Goal: Information Seeking & Learning: Learn about a topic

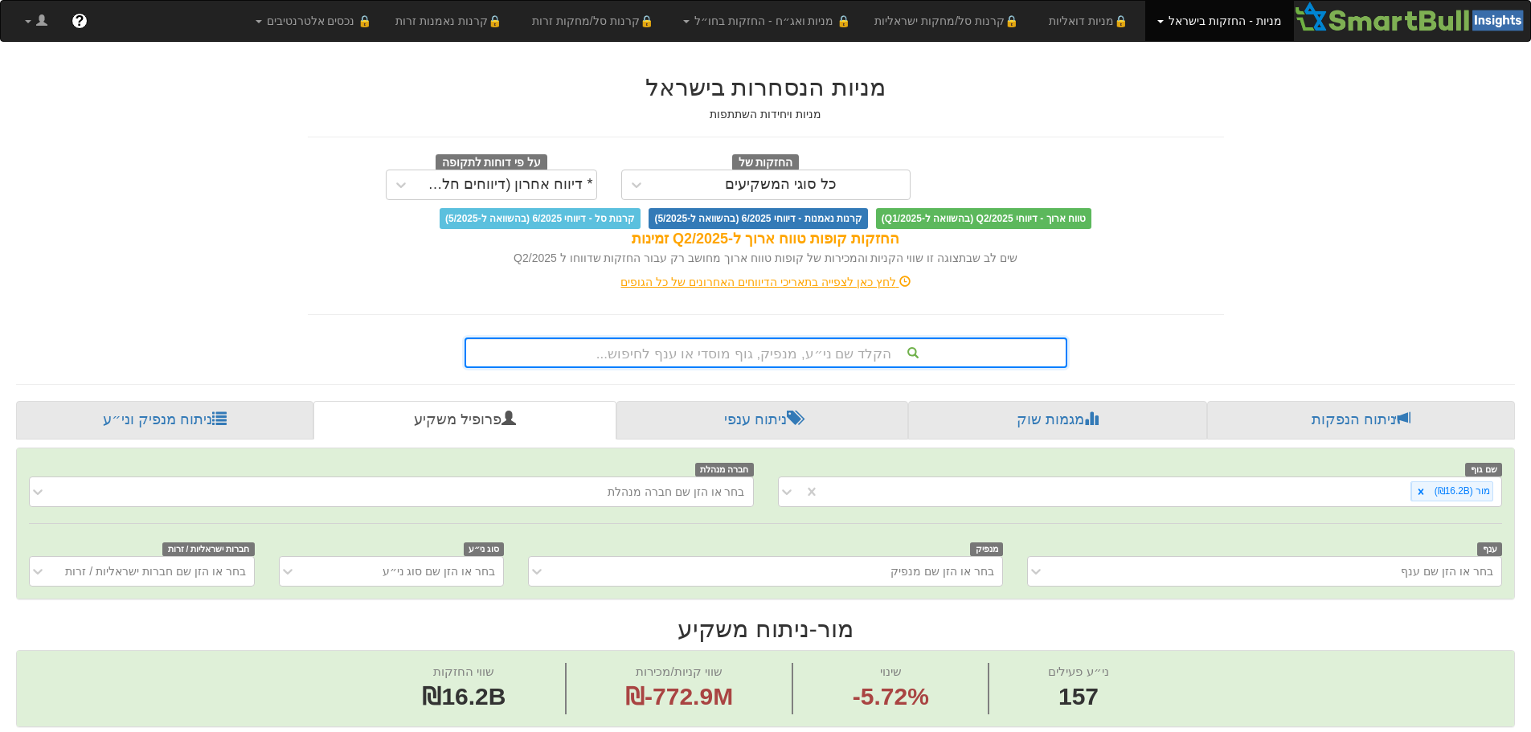
scroll to position [1514, 0]
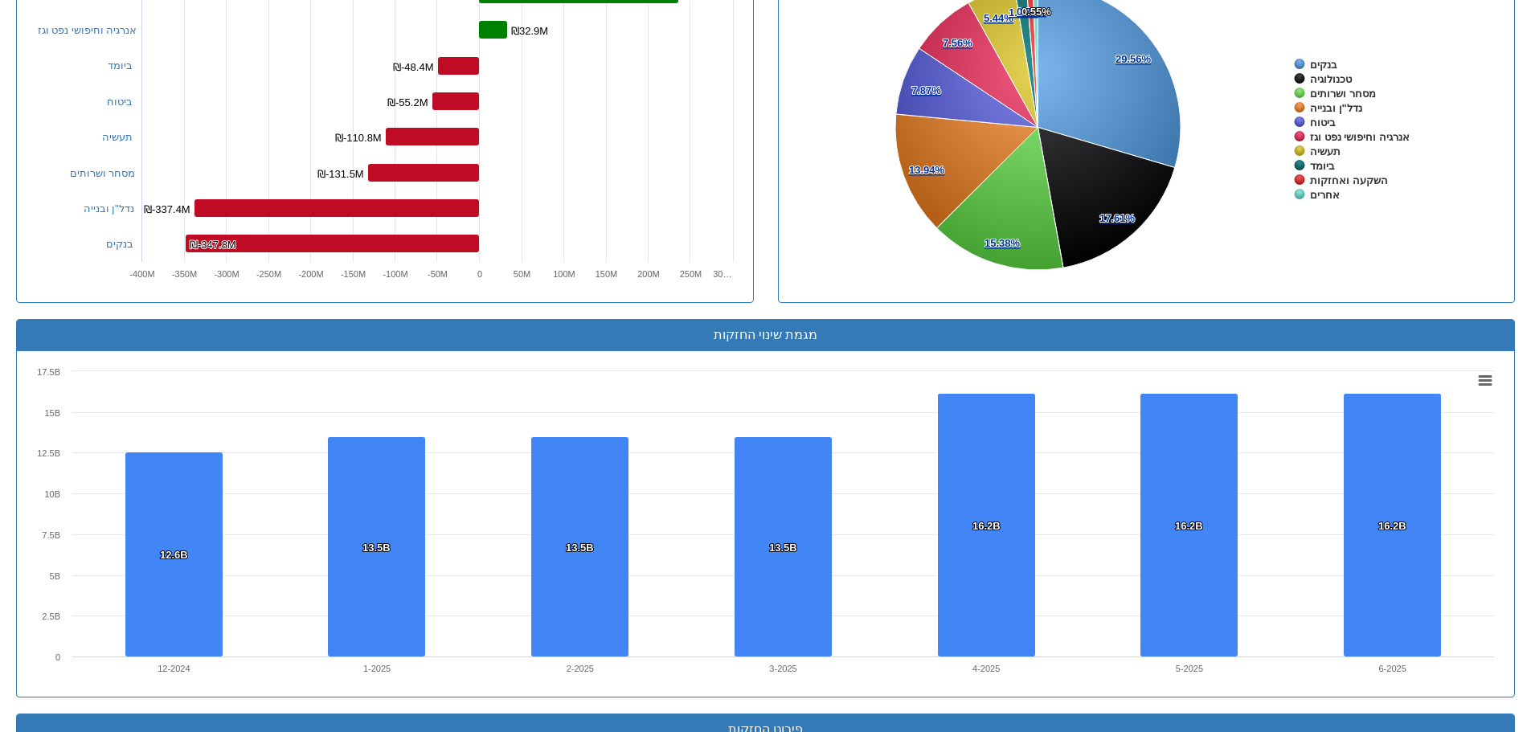
scroll to position [884, 0]
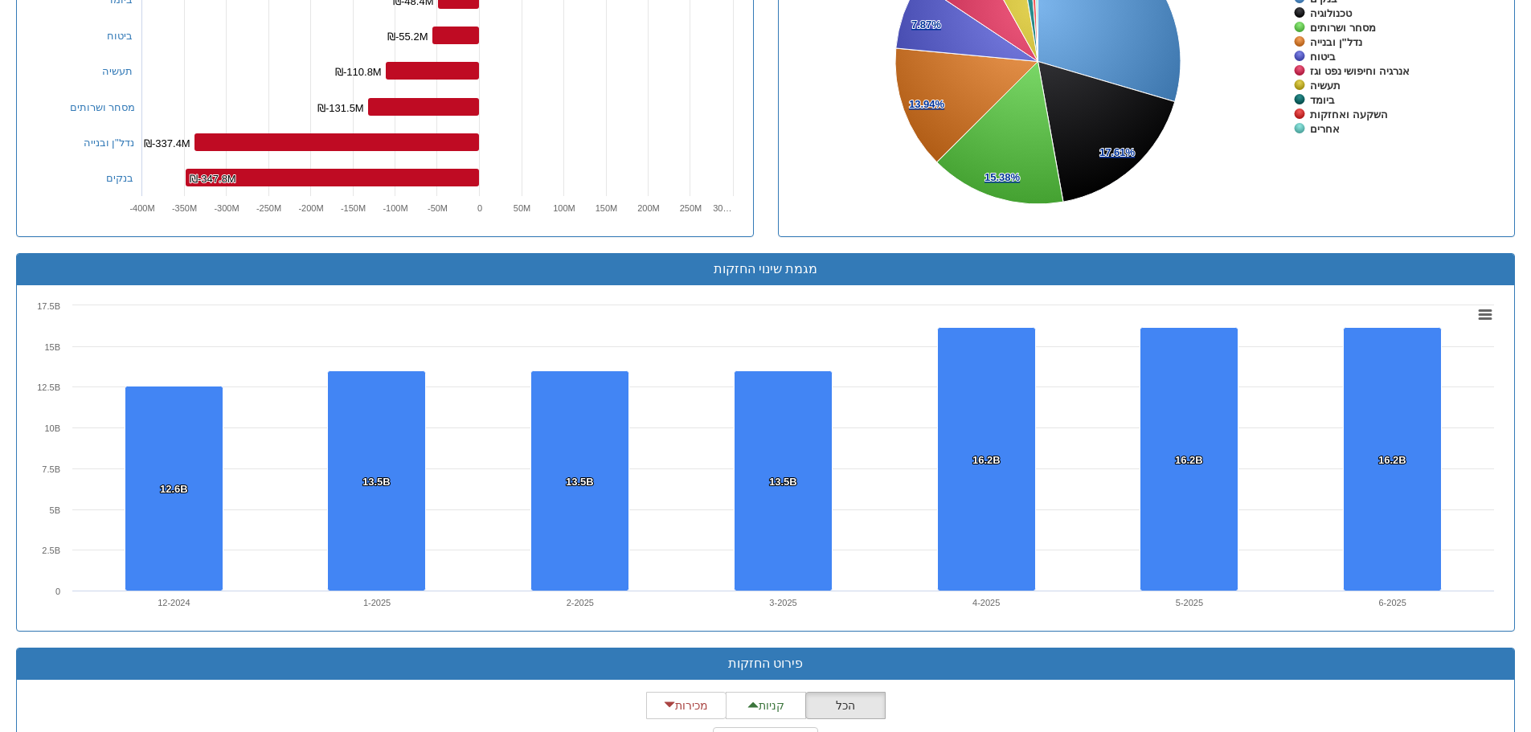
click at [460, 300] on rect at bounding box center [765, 457] width 1473 height 321
click at [601, 68] on rect at bounding box center [385, 63] width 711 height 321
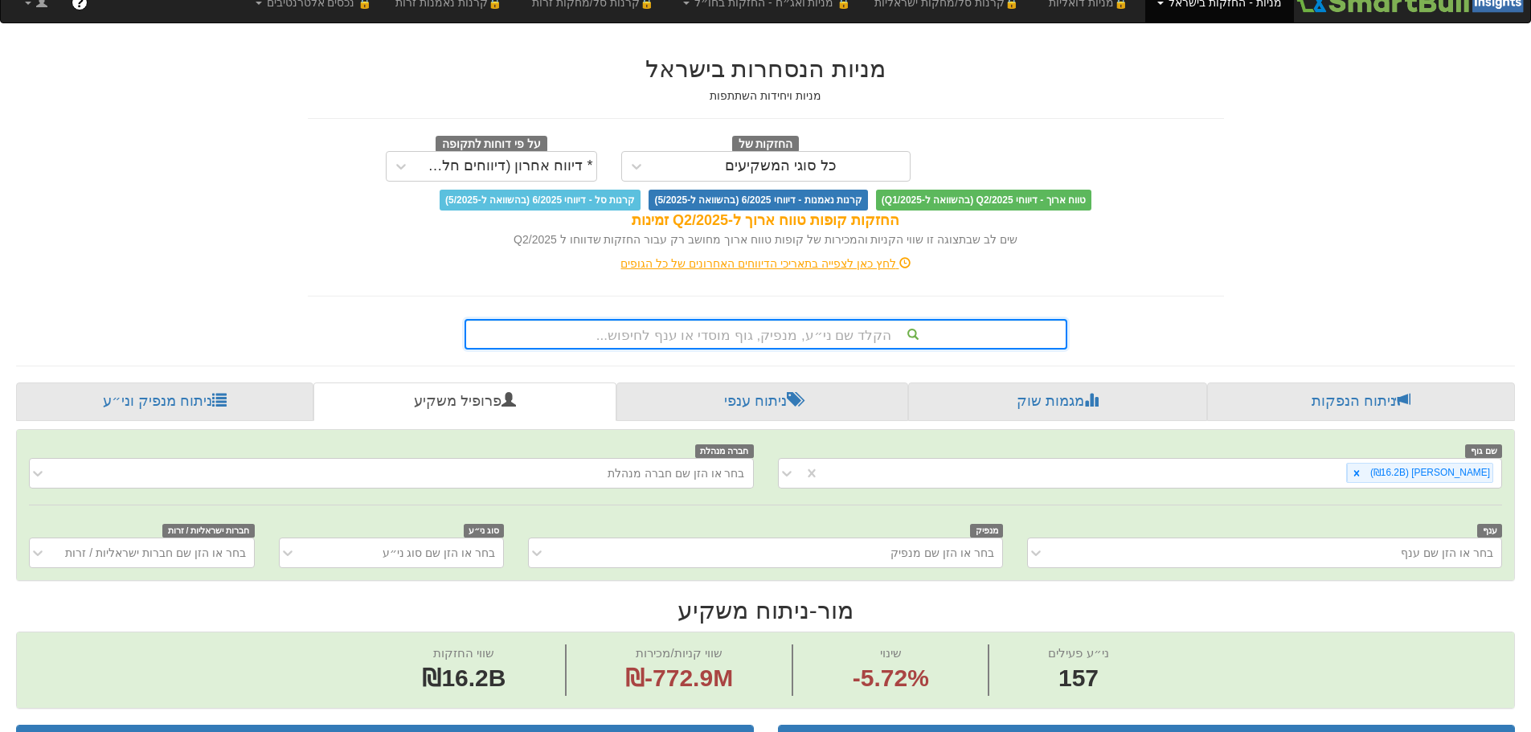
scroll to position [0, 0]
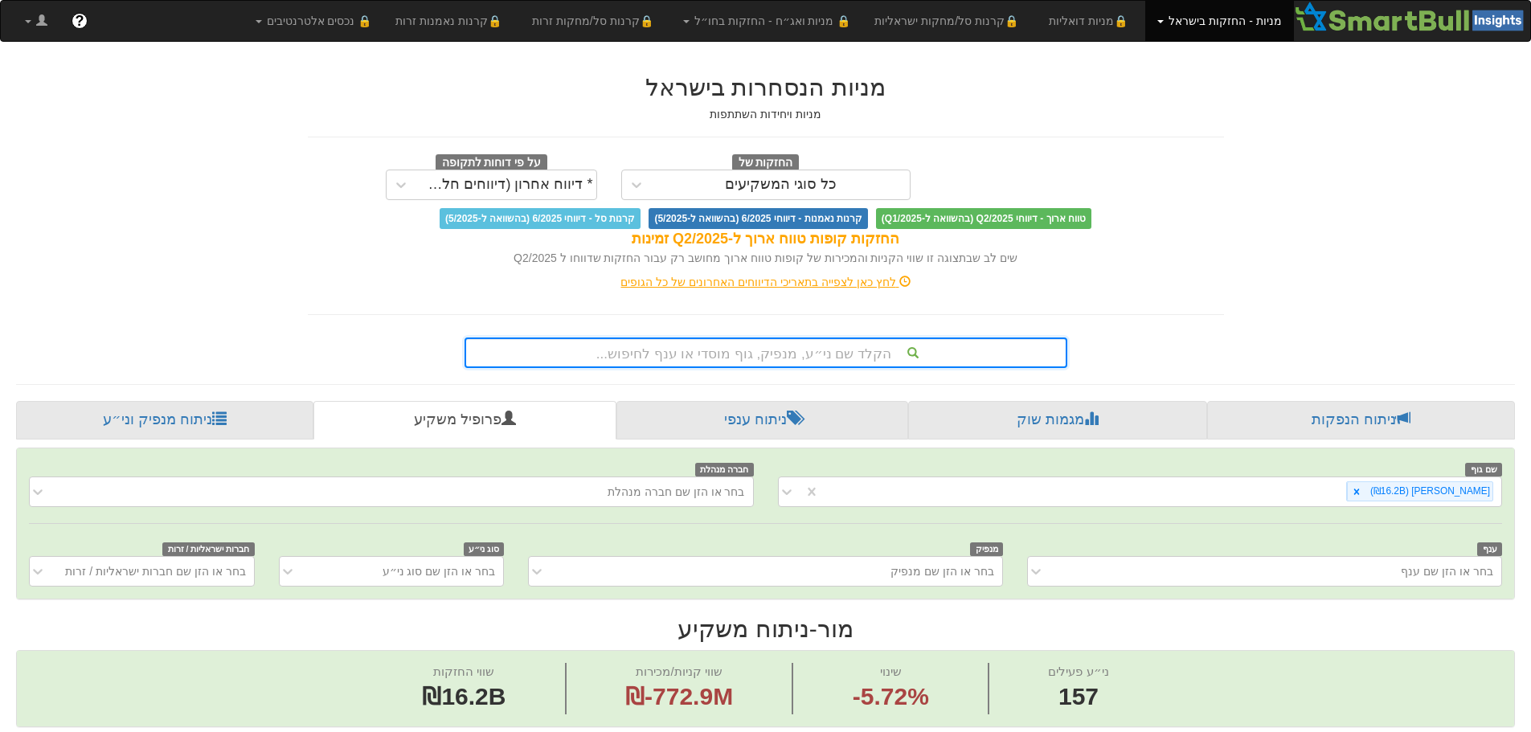
click at [704, 363] on div "הקלד שם ני״ע, מנפיק, גוף מוסדי או ענף לחיפוש..." at bounding box center [765, 352] width 603 height 31
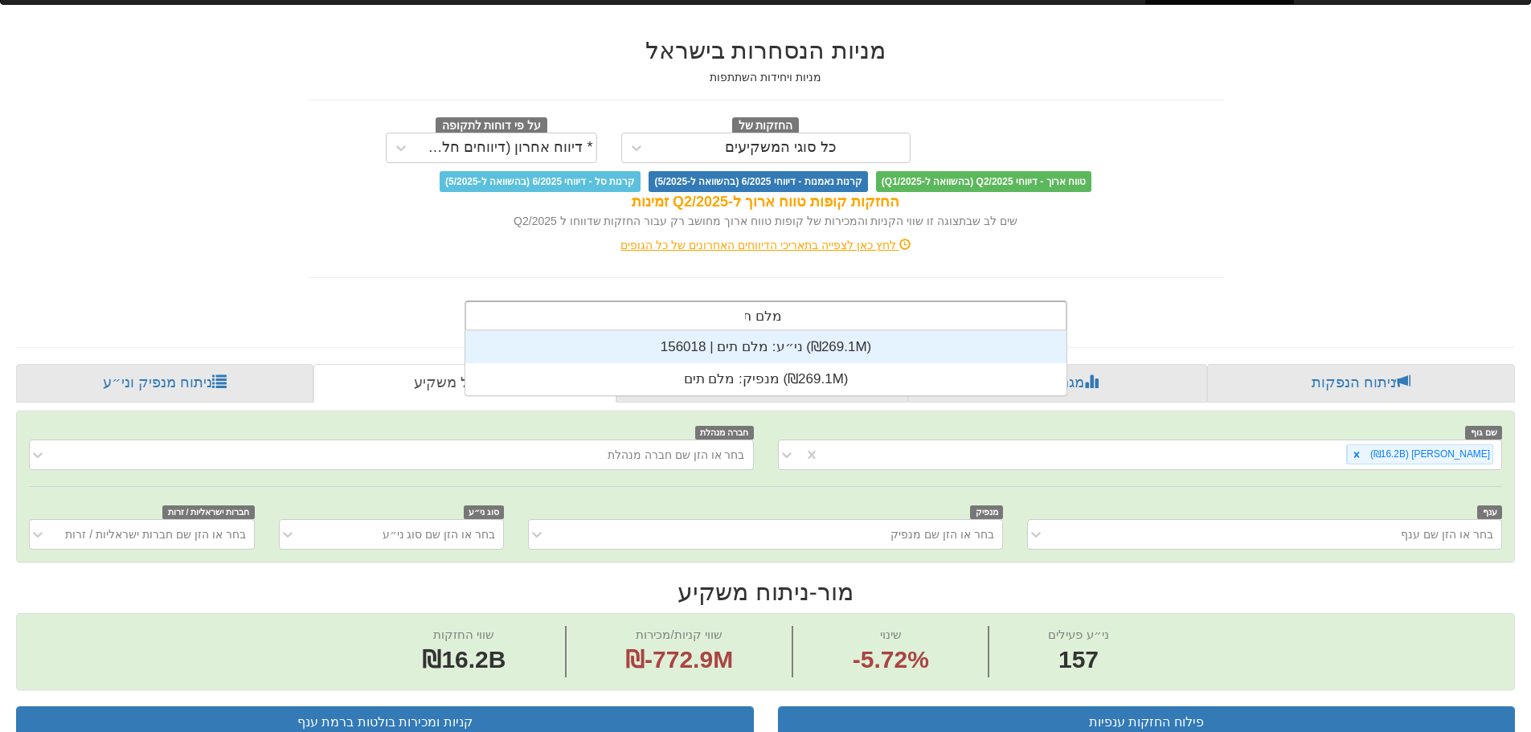
scroll to position [64, 0]
type input "מלם תים"
click at [774, 351] on div "ני״ע: ‏מלם תים | 156018 ‎(₪269.1M)‎" at bounding box center [765, 347] width 601 height 32
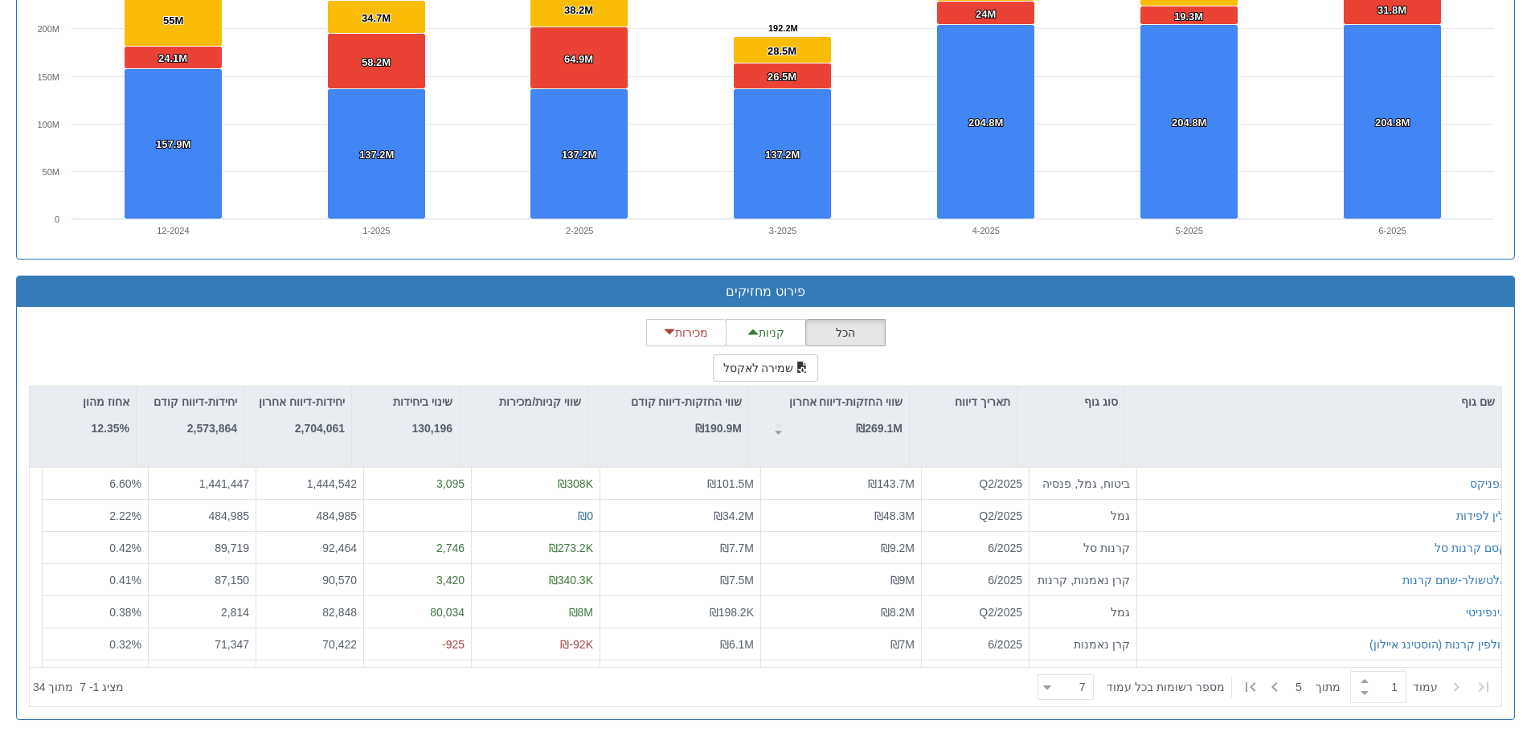
scroll to position [1225, 0]
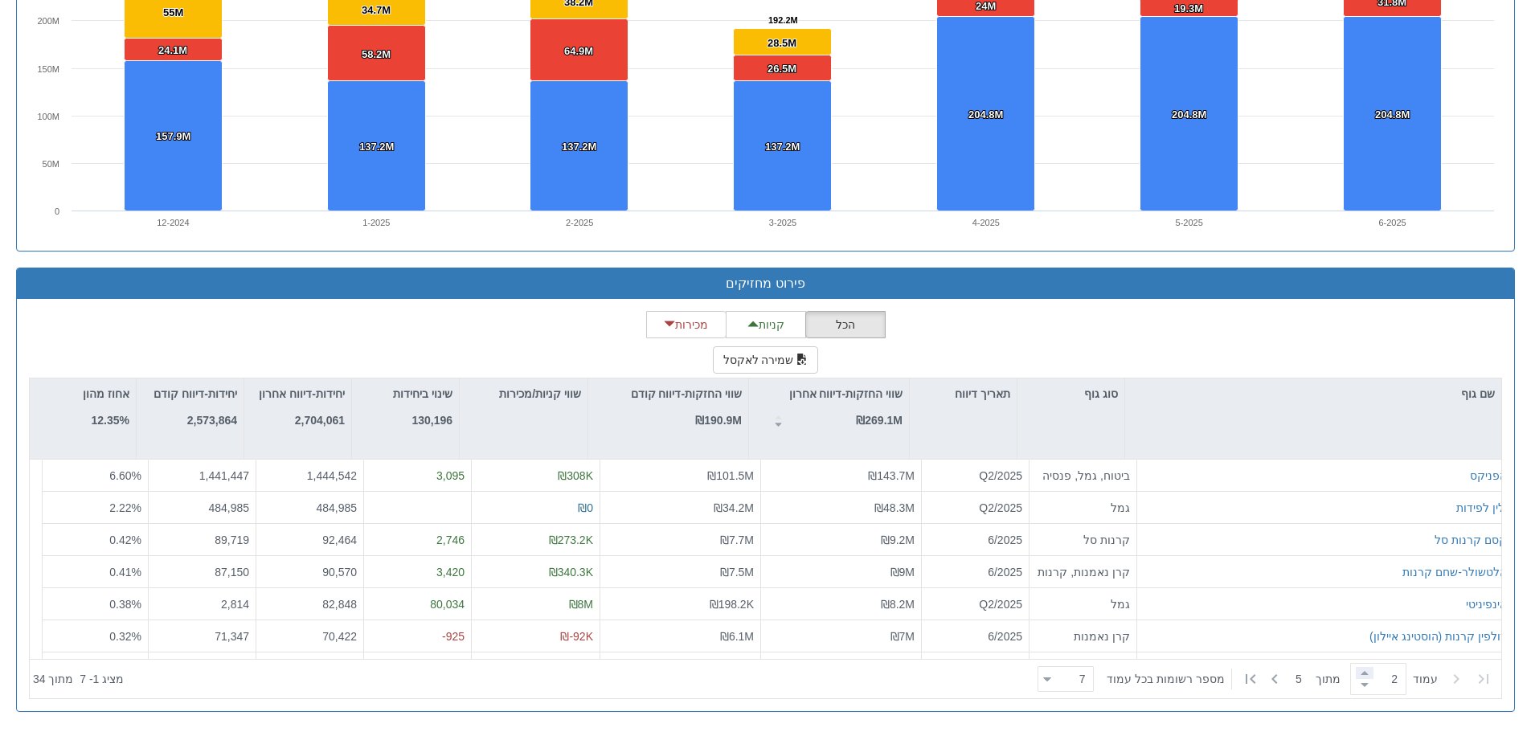
click at [1357, 672] on span at bounding box center [1364, 673] width 18 height 12
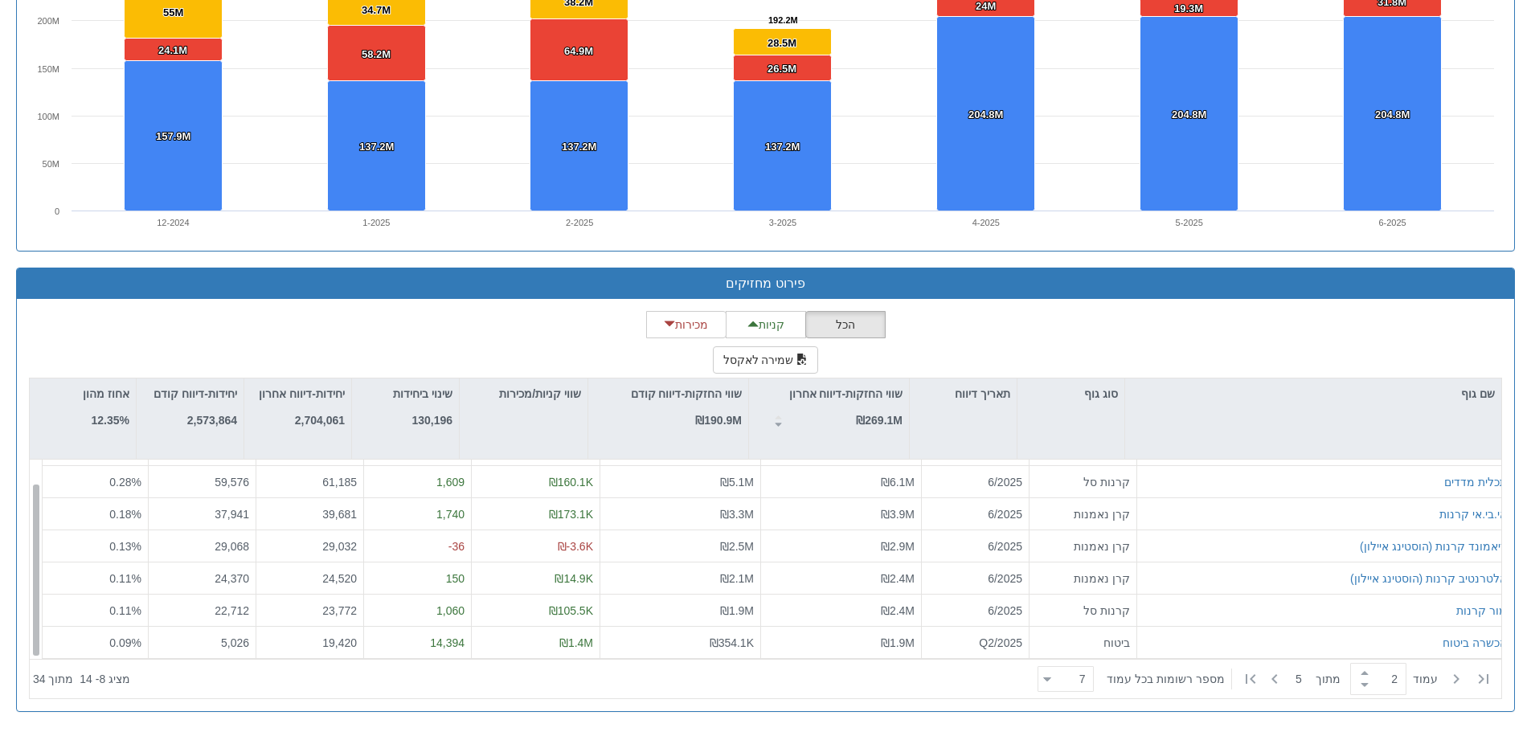
scroll to position [0, 0]
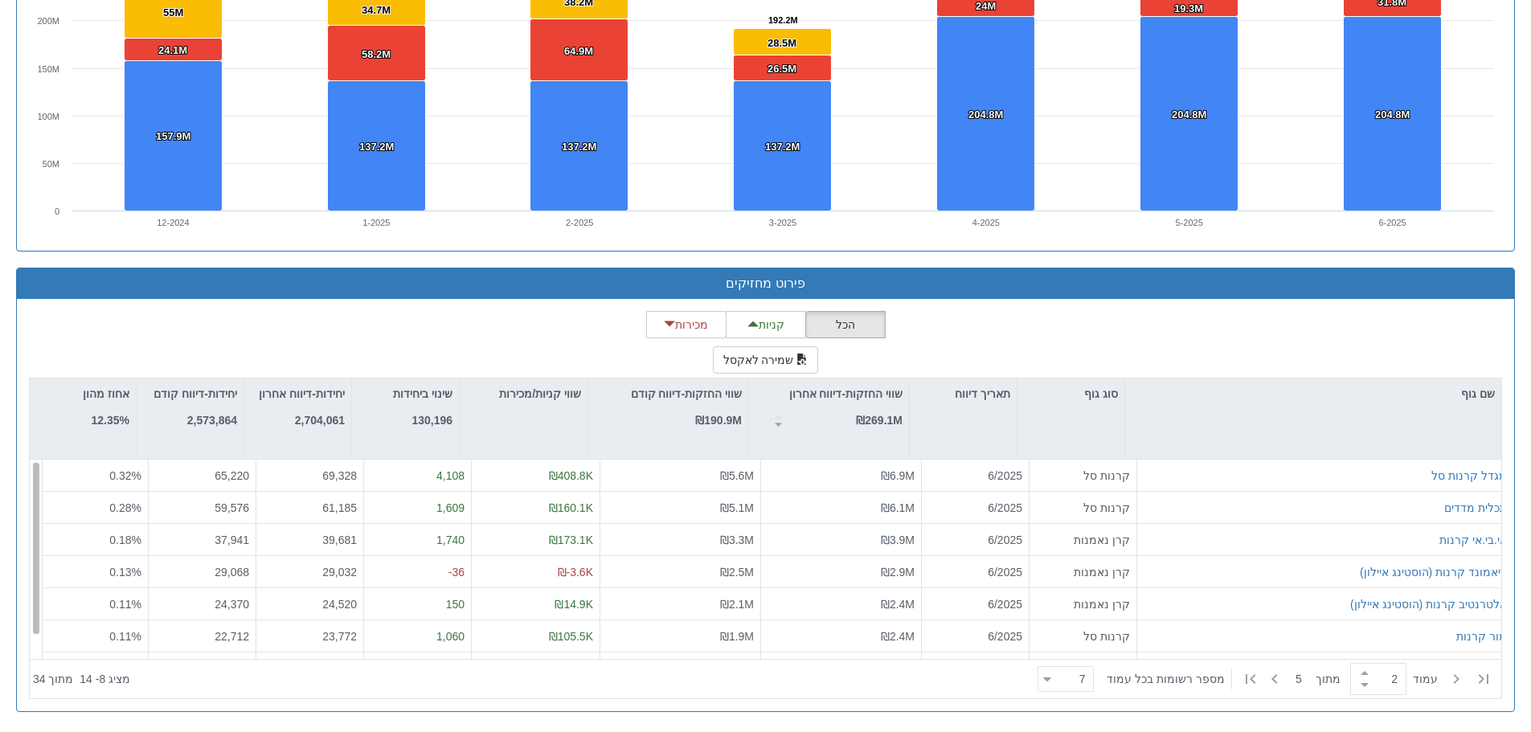
drag, startPoint x: 34, startPoint y: 514, endPoint x: 28, endPoint y: 457, distance: 57.3
click at [28, 457] on div "הכל קניות מכירות שמירה לאקסל שם גוף סוג גוף תאריך דיווח שווי החזקות-דיווח אחרון…" at bounding box center [765, 505] width 1497 height 412
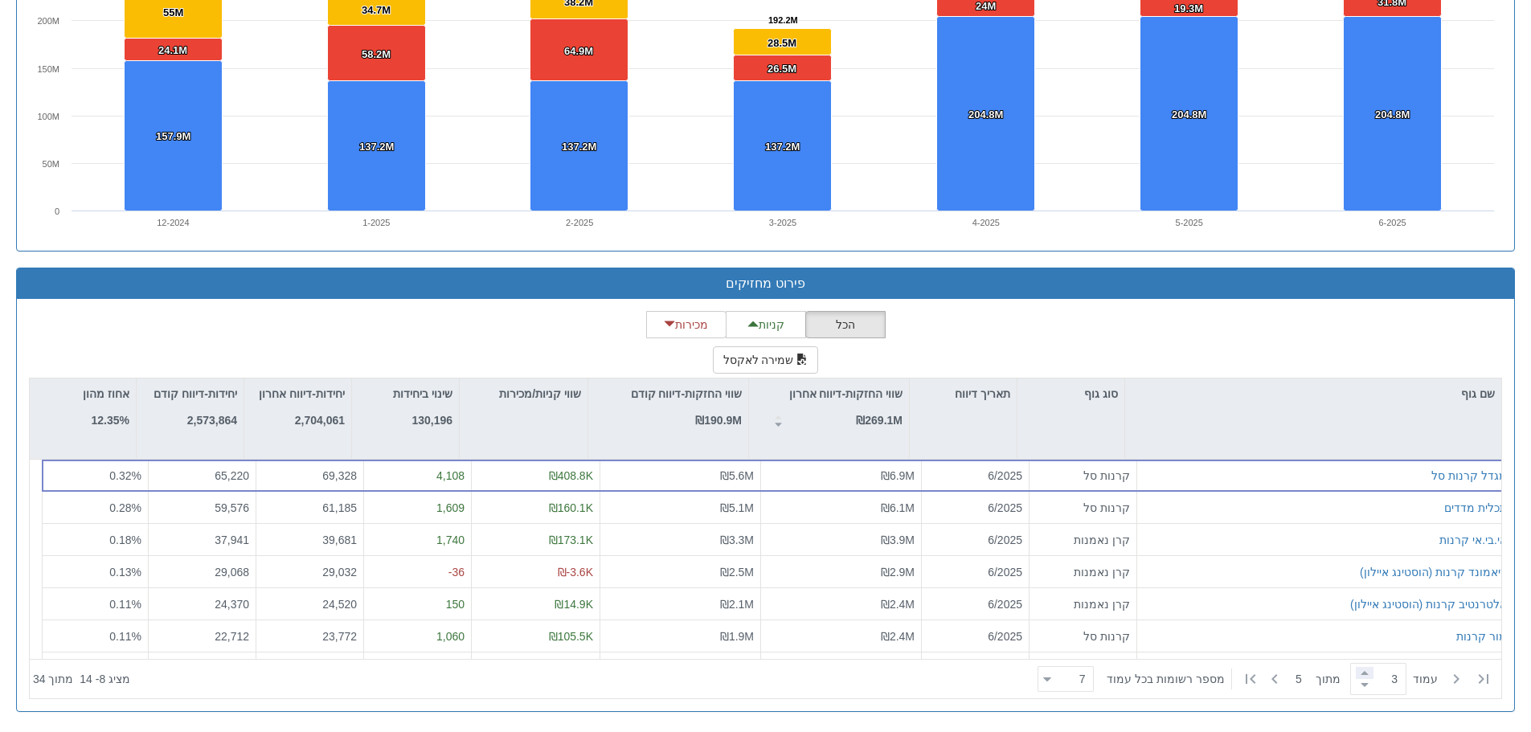
click at [1356, 672] on span at bounding box center [1364, 673] width 18 height 12
click at [1360, 687] on span at bounding box center [1364, 685] width 18 height 12
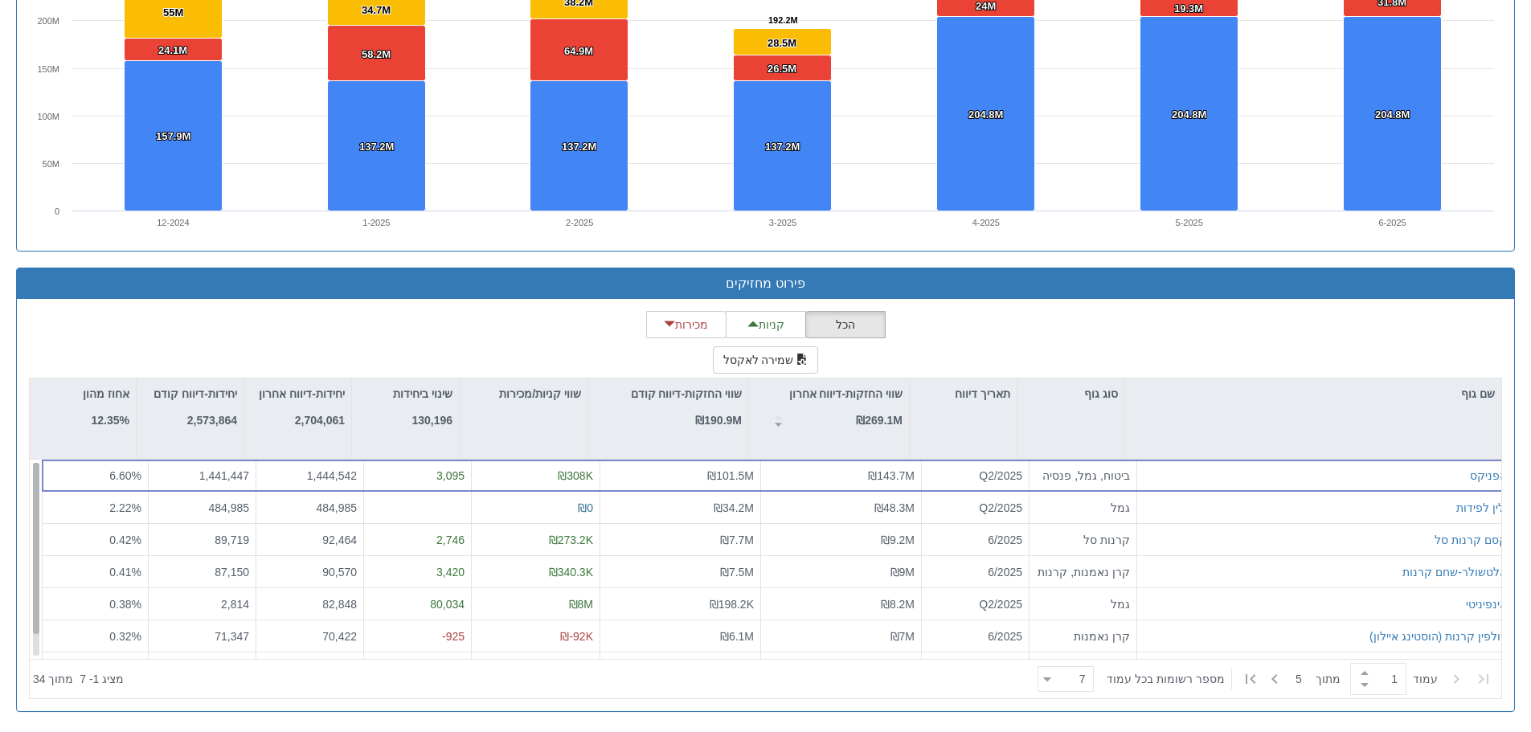
scroll to position [26, 0]
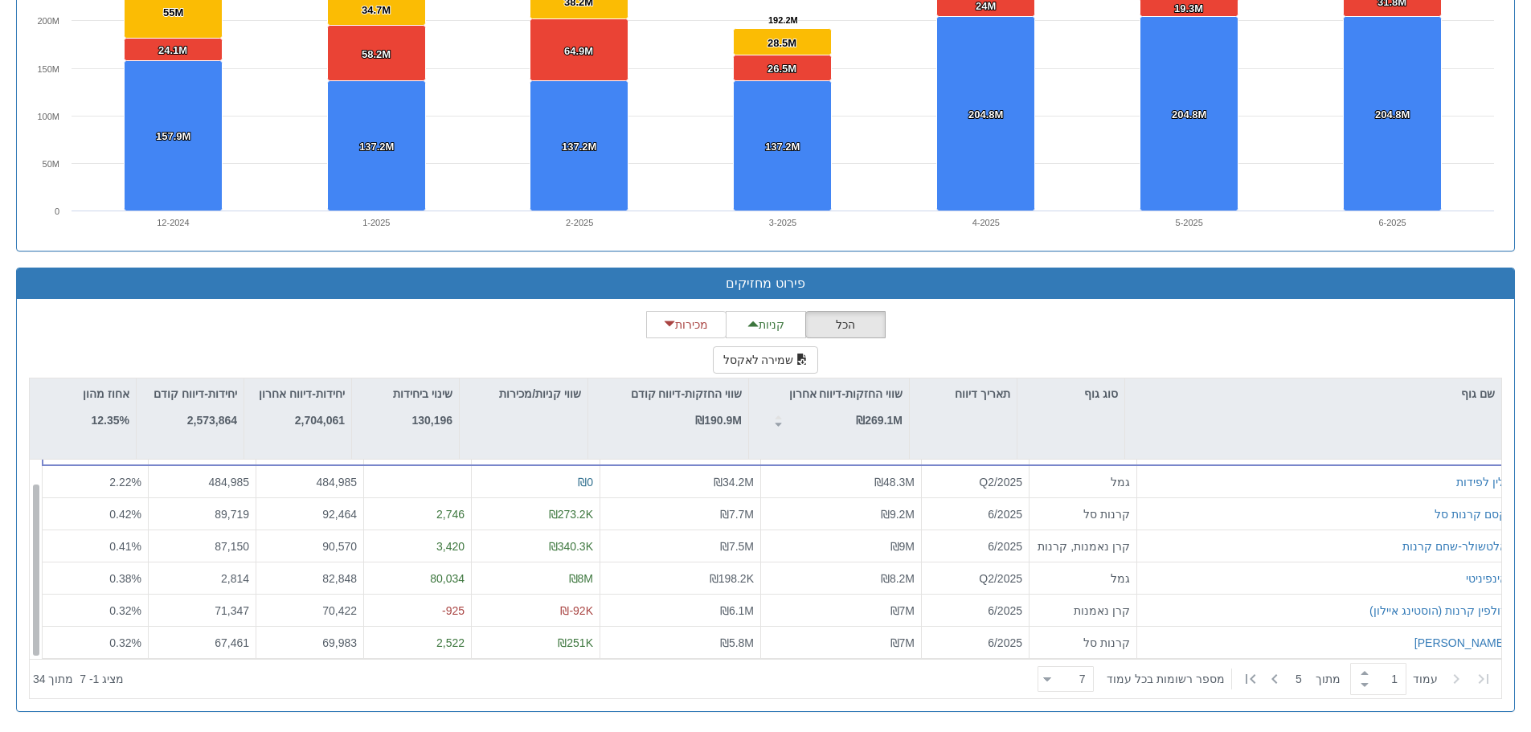
drag, startPoint x: 33, startPoint y: 537, endPoint x: 27, endPoint y: 576, distance: 39.8
click at [27, 576] on div "הכל קניות מכירות שמירה לאקסל שם גוף סוג גוף תאריך דיווח שווי החזקות-דיווח אחרון…" at bounding box center [765, 505] width 1497 height 412
click at [1359, 681] on span at bounding box center [1364, 685] width 18 height 12
click at [1359, 676] on span at bounding box center [1364, 673] width 18 height 12
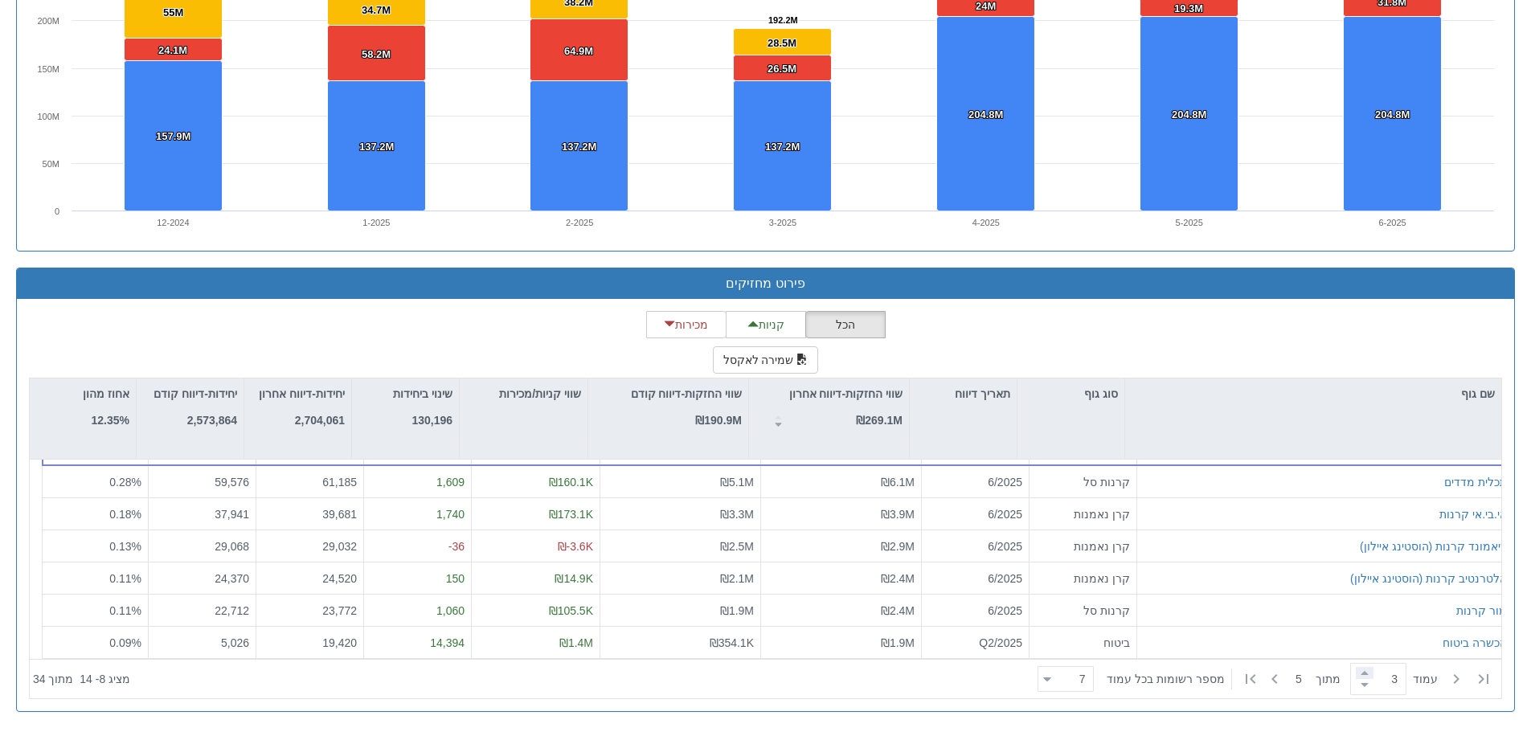
click at [1358, 673] on span at bounding box center [1364, 673] width 18 height 12
click at [1359, 675] on span at bounding box center [1364, 673] width 18 height 12
type input "4"
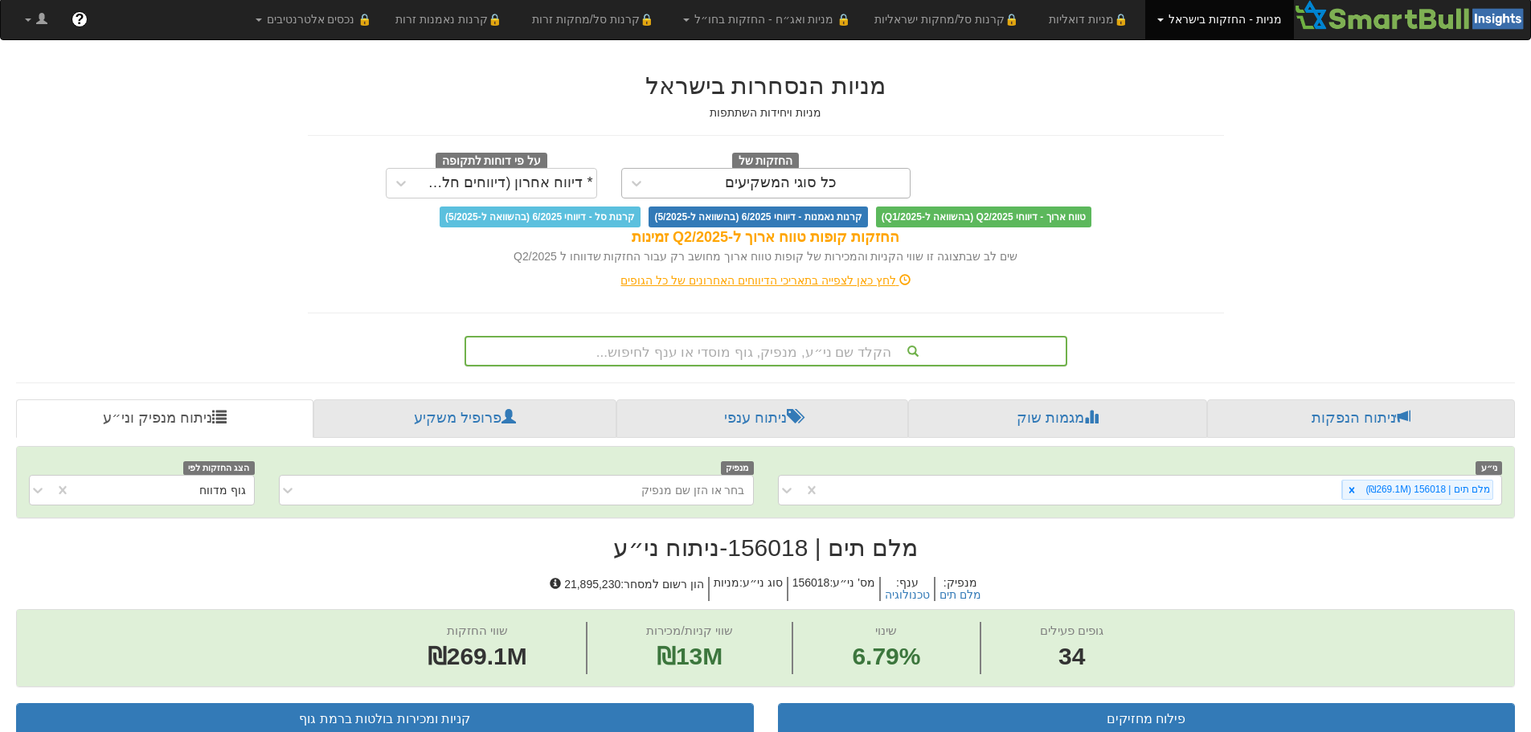
scroll to position [0, 0]
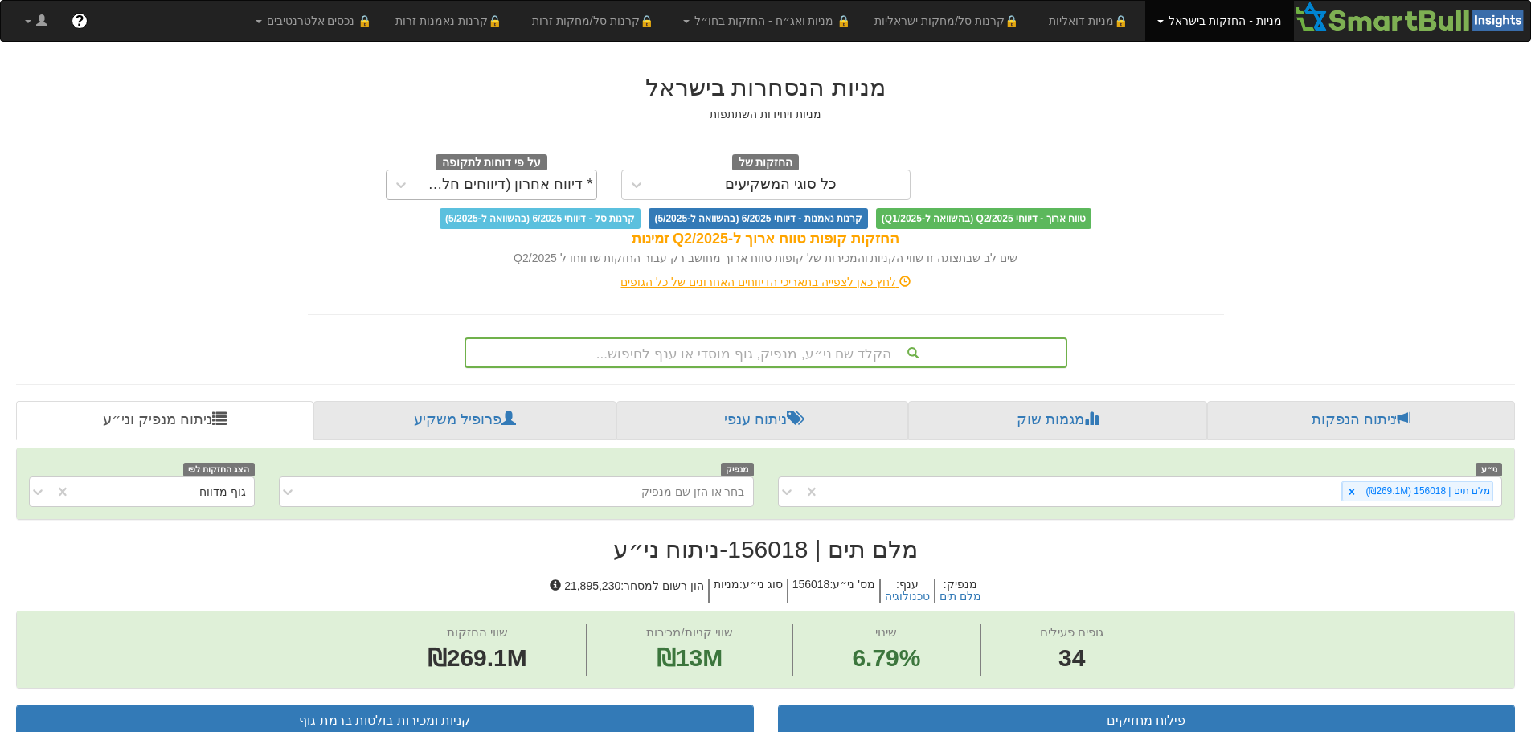
click at [491, 186] on div "* דיווח אחרון (דיווחים חלקיים)" at bounding box center [506, 185] width 174 height 16
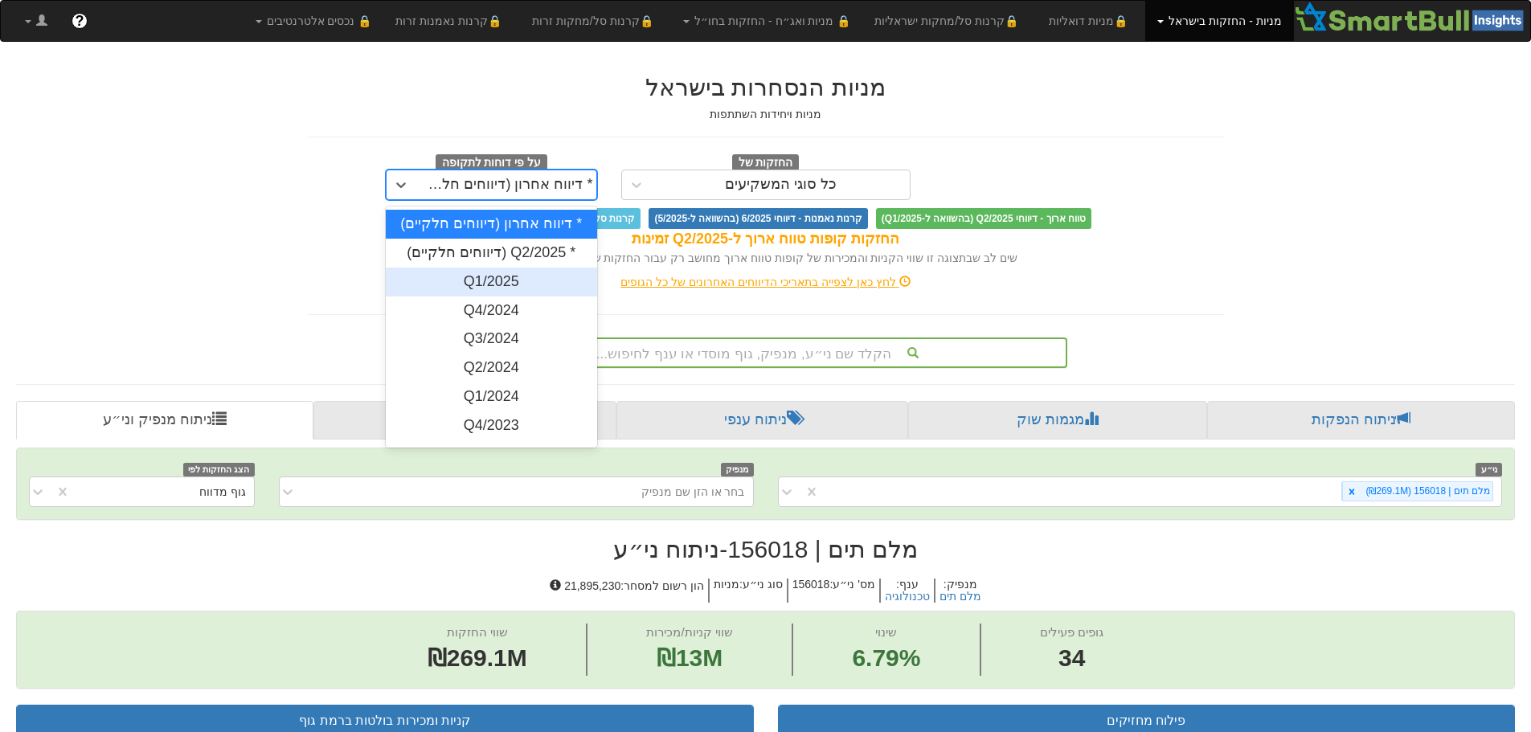
click at [497, 275] on div "Q1/2025" at bounding box center [491, 282] width 211 height 29
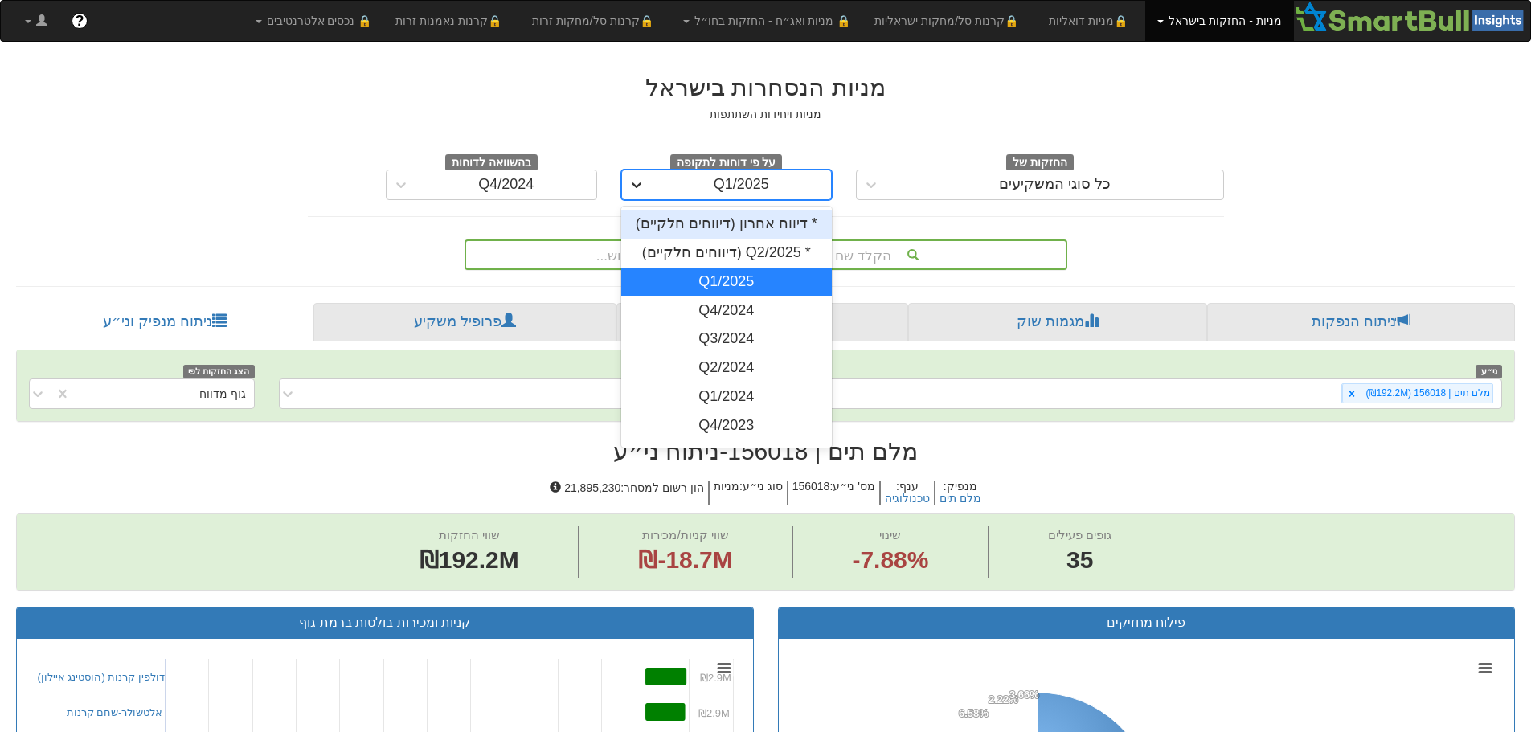
click at [632, 179] on icon at bounding box center [636, 185] width 16 height 16
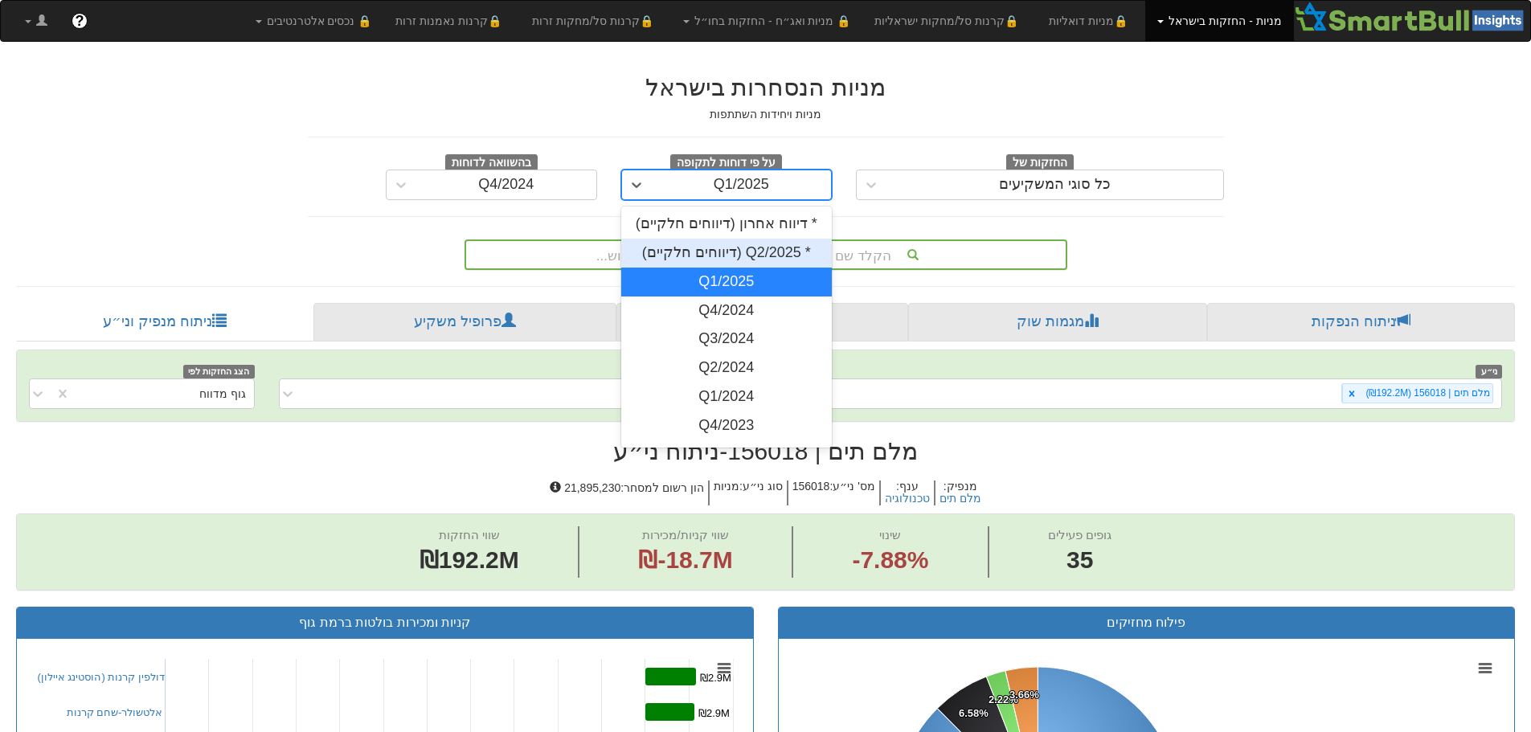
click at [709, 246] on div "* Q2/2025 (דיווחים חלקיים)" at bounding box center [726, 253] width 211 height 29
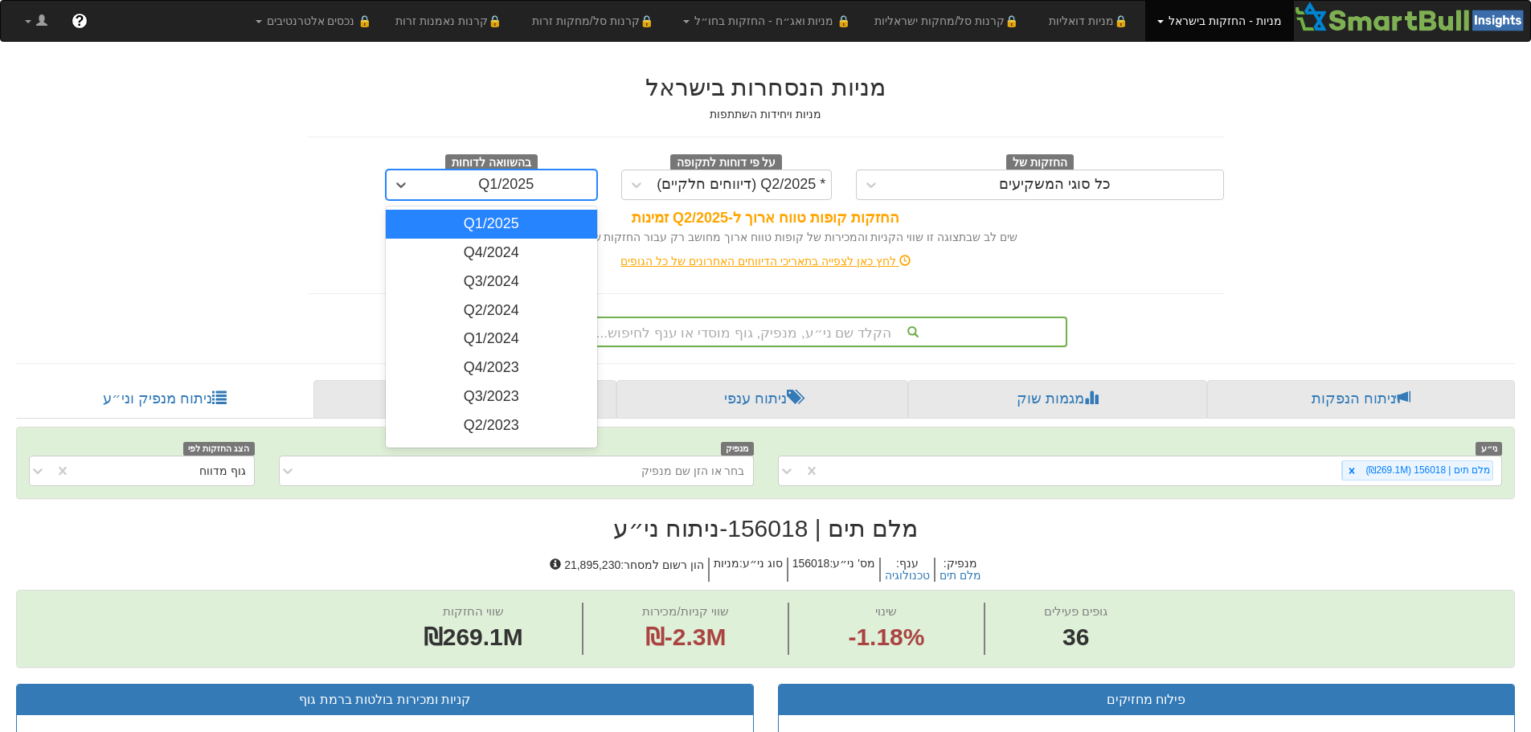
click at [545, 190] on div "Q1/2025" at bounding box center [506, 185] width 180 height 26
click at [514, 260] on div "Q4/2024" at bounding box center [491, 253] width 211 height 29
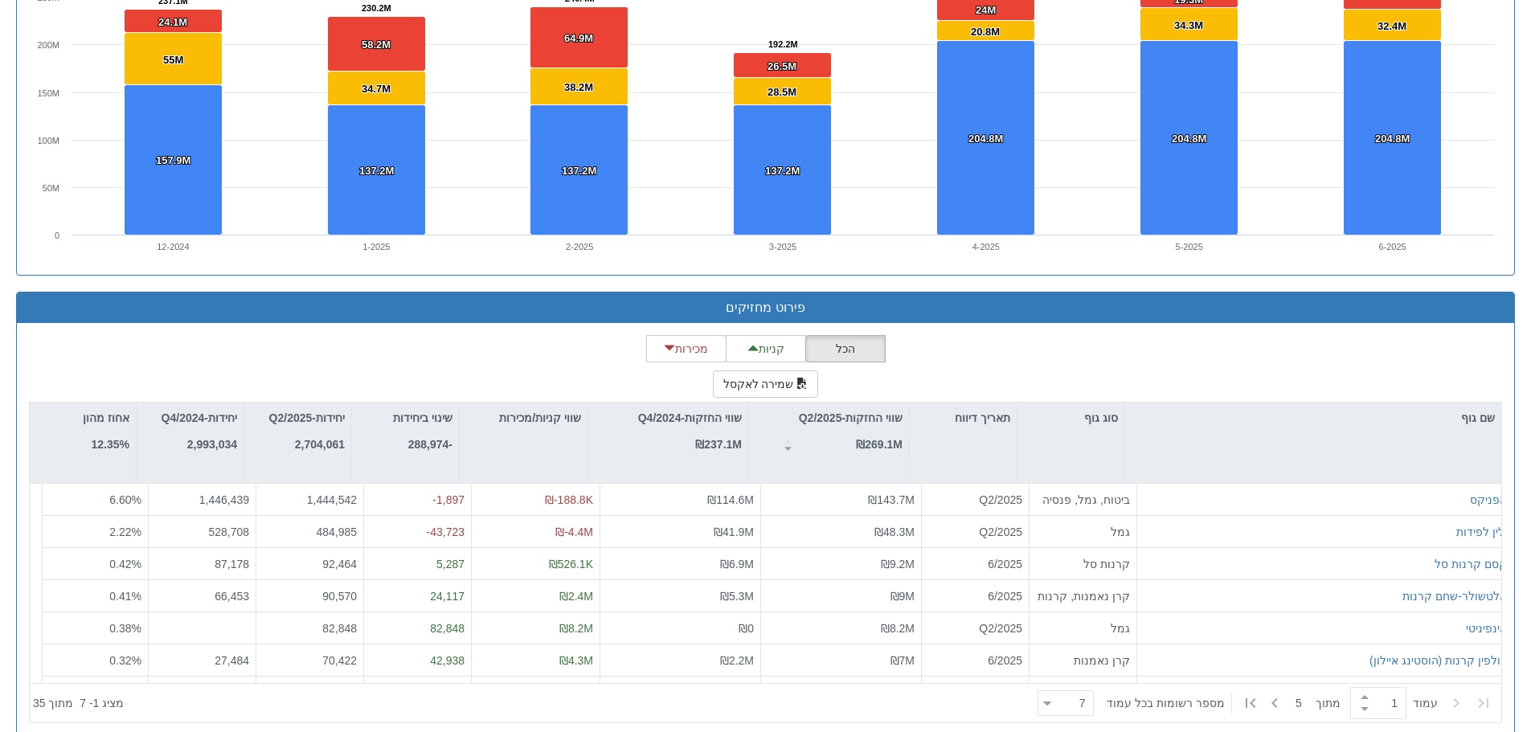
scroll to position [1204, 0]
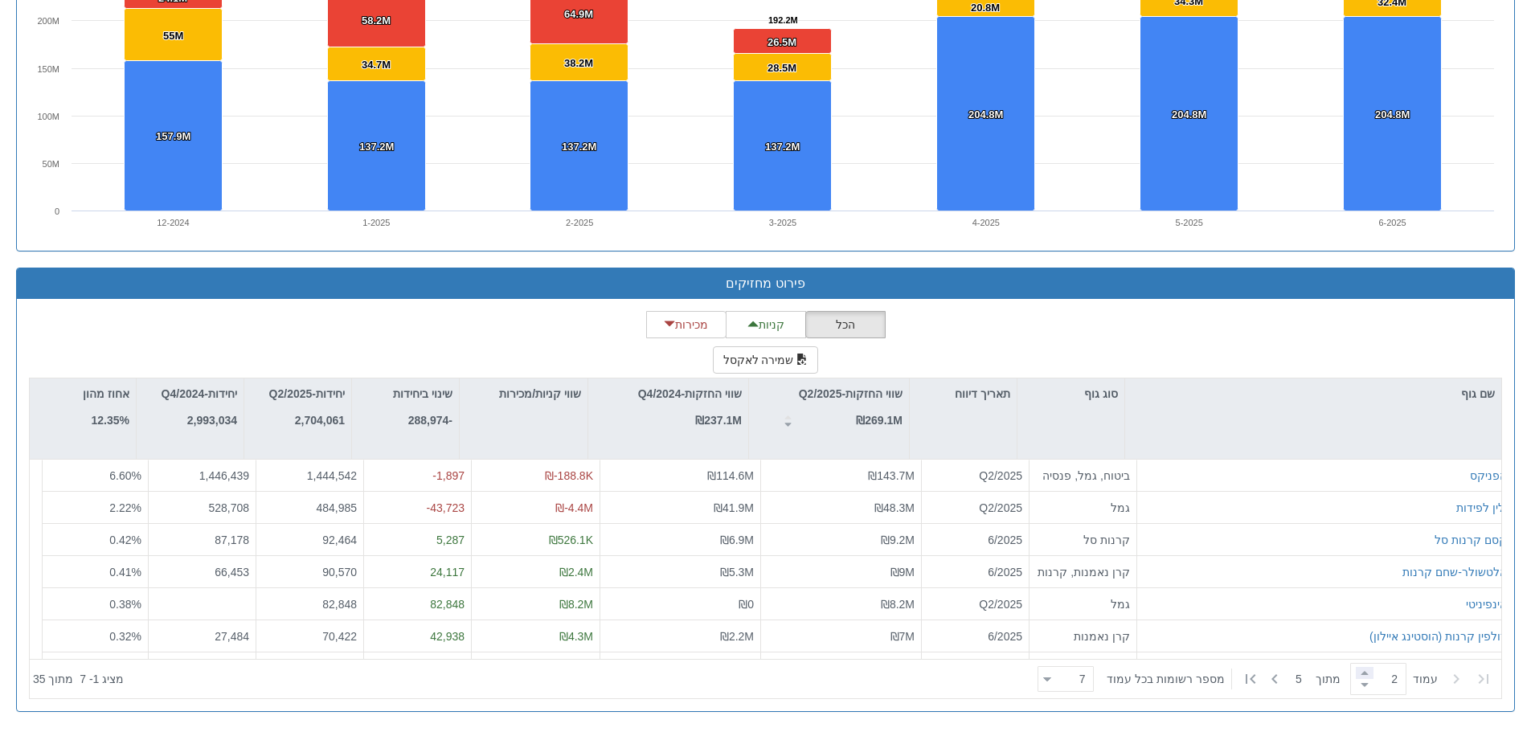
click at [1360, 667] on span at bounding box center [1364, 673] width 18 height 12
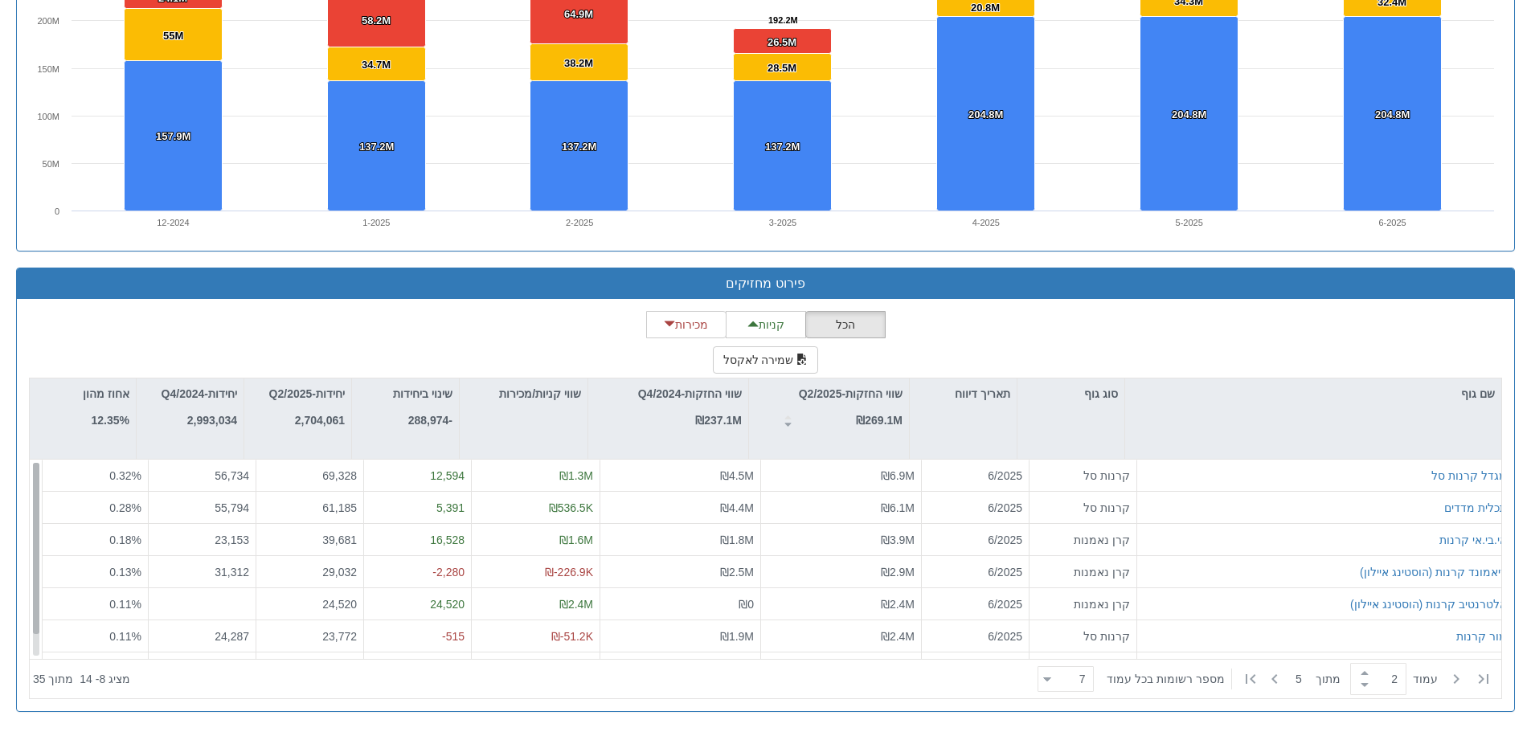
scroll to position [26, 0]
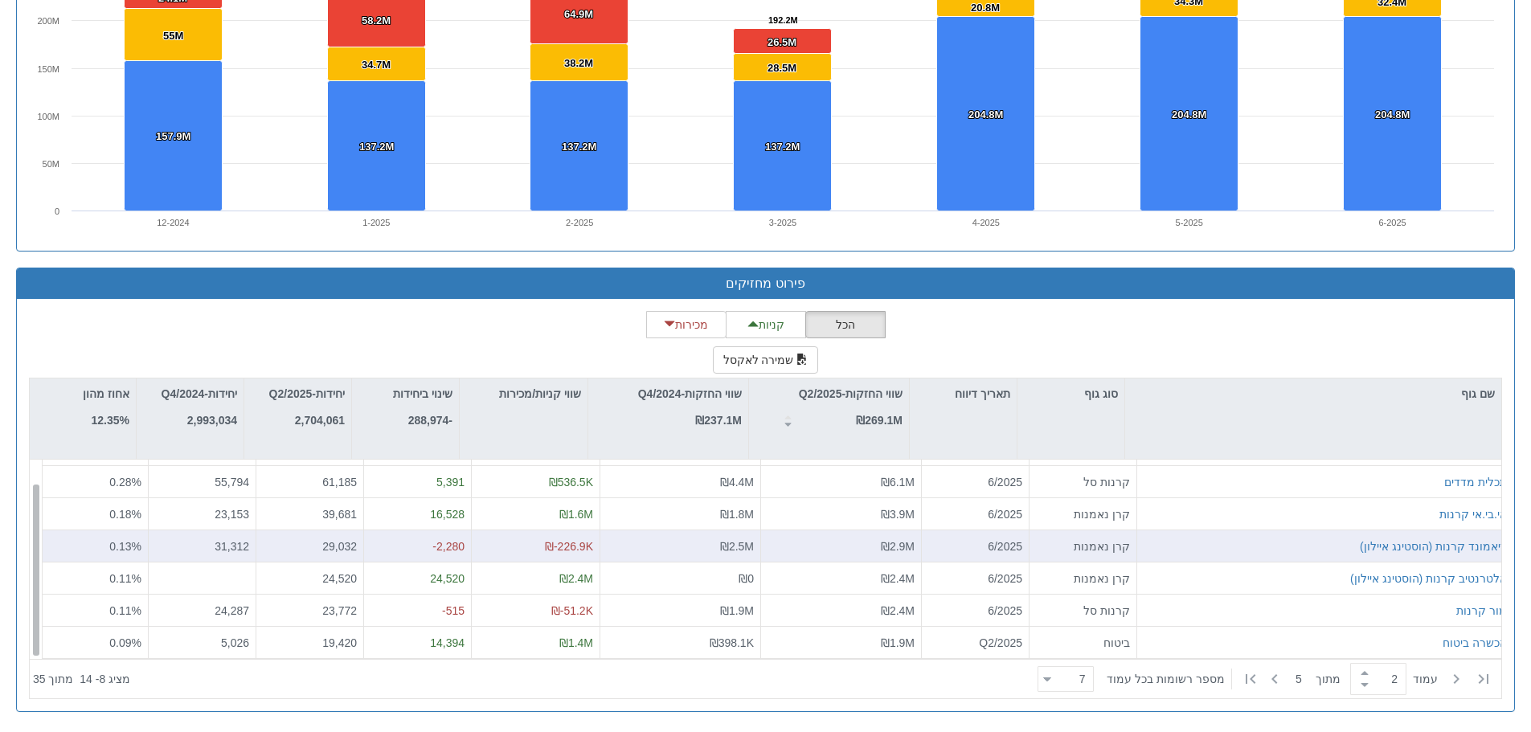
drag, startPoint x: 36, startPoint y: 494, endPoint x: 31, endPoint y: 538, distance: 44.5
click at [31, 538] on div "מגדל קרנות סל קרנות סל 6/2025 ₪6.9M ₪4.5M ₪1.3M 12,594 69,328 56,734 0.32 % תכל…" at bounding box center [765, 559] width 1471 height 199
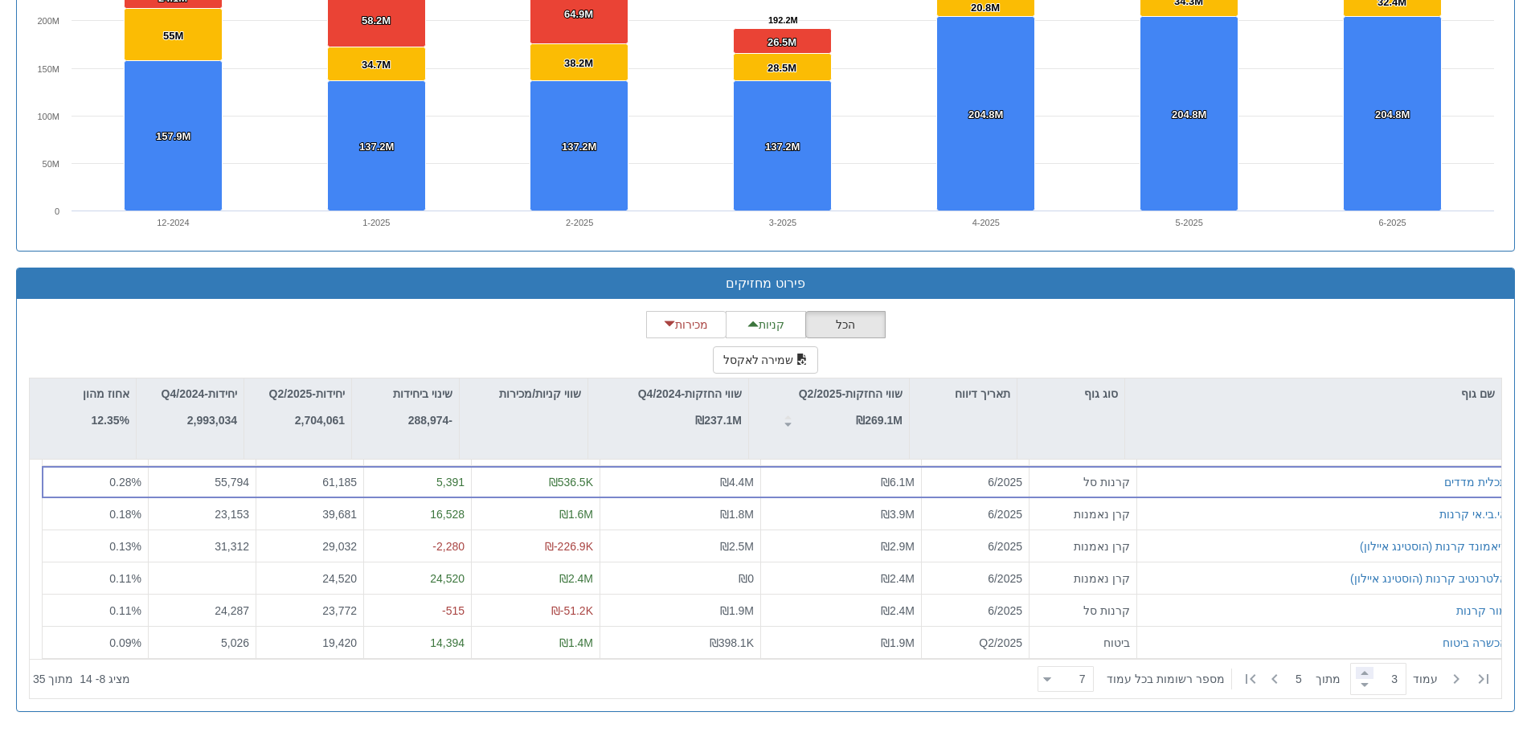
click at [1355, 677] on span at bounding box center [1364, 673] width 18 height 12
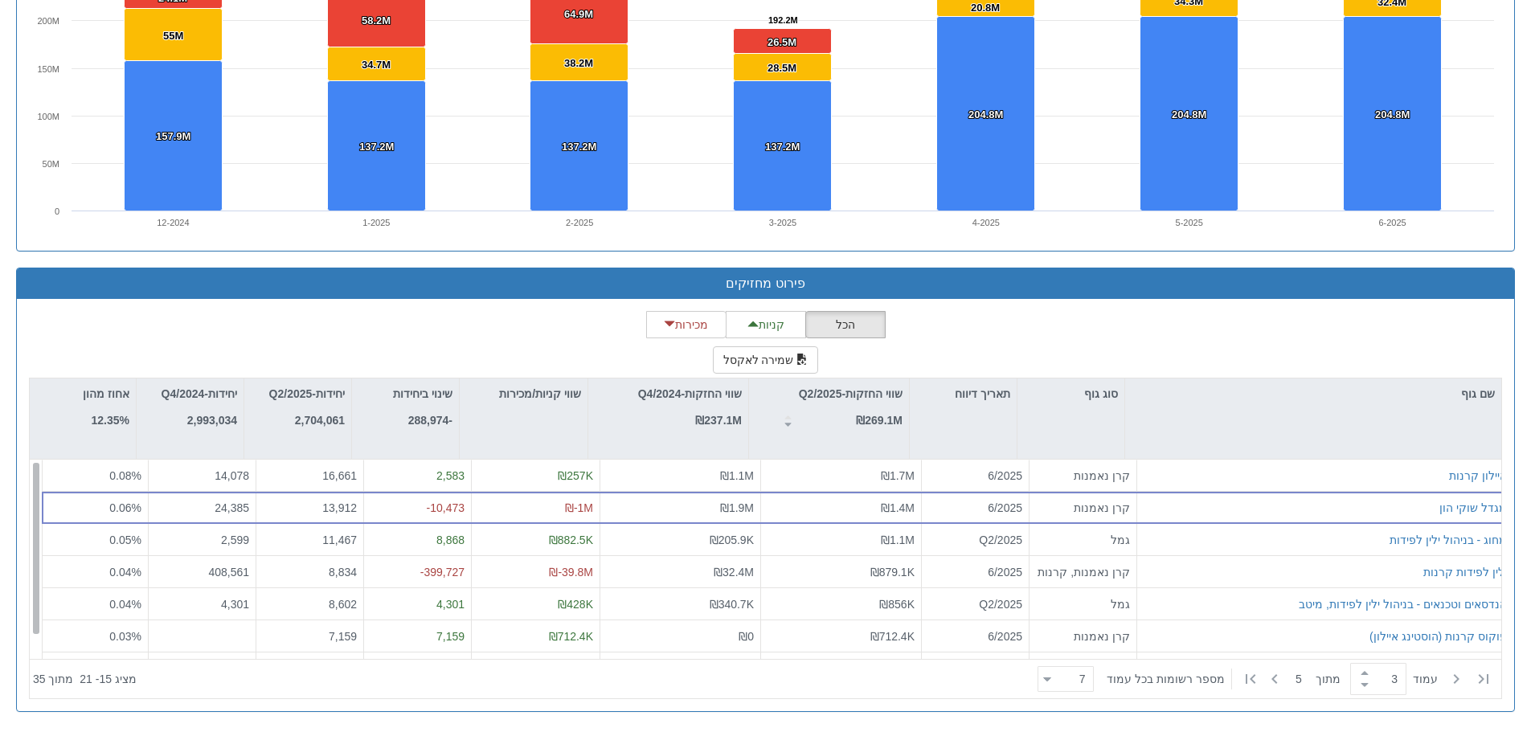
scroll to position [0, 0]
drag, startPoint x: 35, startPoint y: 564, endPoint x: 33, endPoint y: 515, distance: 49.1
click at [33, 515] on div at bounding box center [36, 548] width 6 height 171
click at [1362, 668] on span at bounding box center [1364, 673] width 18 height 12
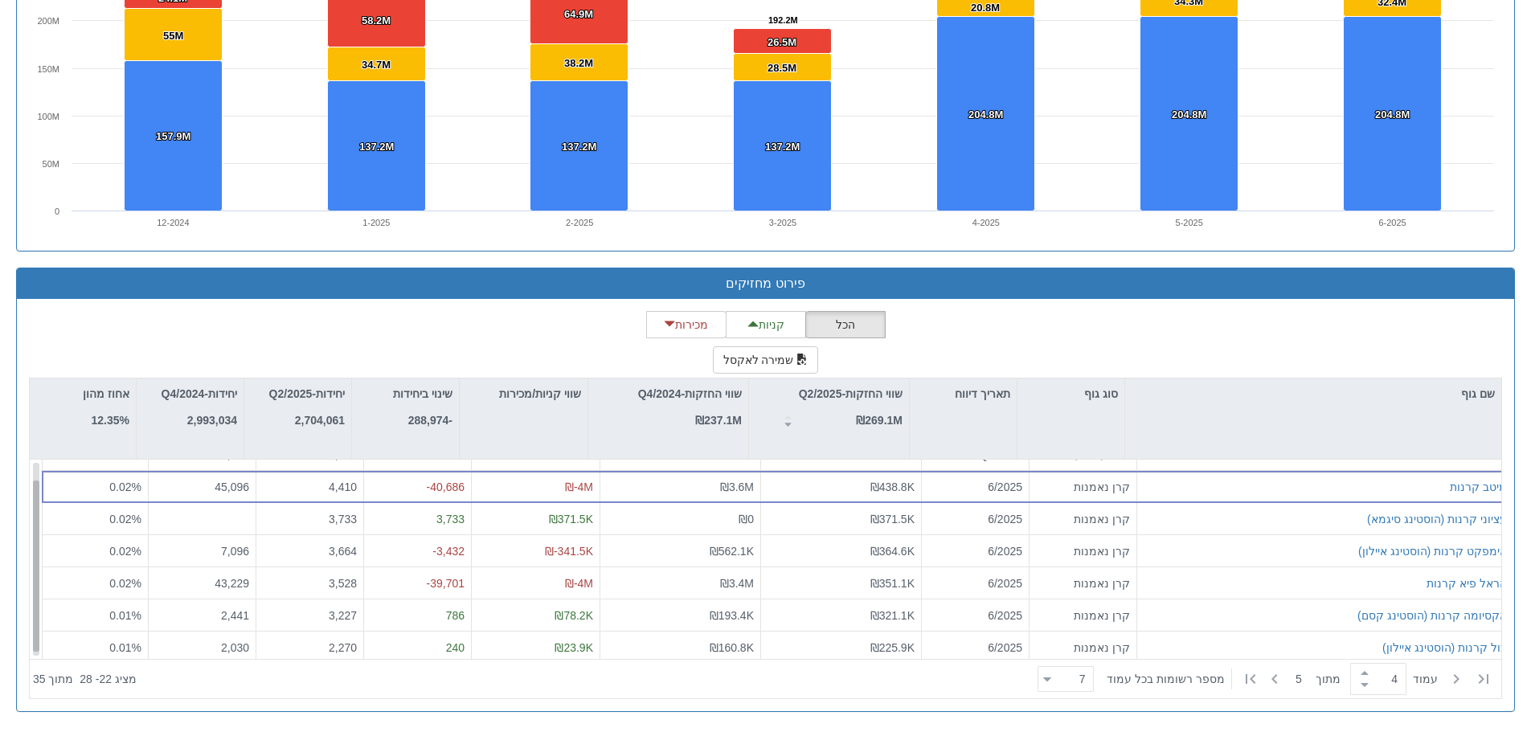
scroll to position [26, 0]
drag, startPoint x: 34, startPoint y: 501, endPoint x: 20, endPoint y: 529, distance: 30.5
click at [20, 529] on div "הכל קניות מכירות שמירה לאקסל שם גוף סוג גוף תאריך דיווח שווי החזקות-Q2/2025 ₪26…" at bounding box center [765, 505] width 1497 height 412
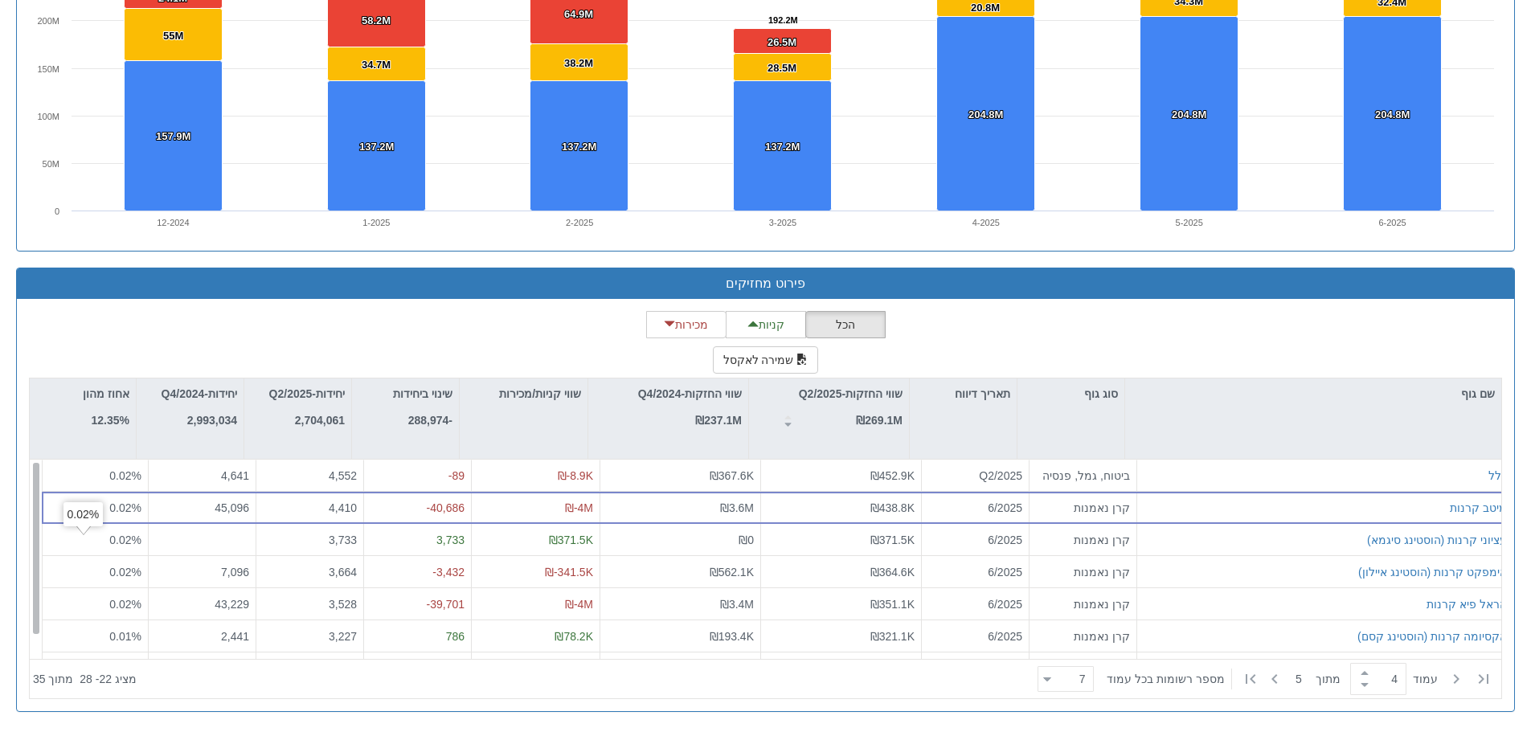
scroll to position [0, 0]
drag, startPoint x: 33, startPoint y: 538, endPoint x: 60, endPoint y: 493, distance: 52.6
click at [60, 493] on div "כלל ביטוח, גמל, פנסיה Q2/2025 ₪452.9K ₪367.6K ₪-8.9K -89 4,552 4,641 0.02 % מיט…" at bounding box center [765, 559] width 1471 height 199
click at [1356, 686] on span at bounding box center [1364, 685] width 18 height 12
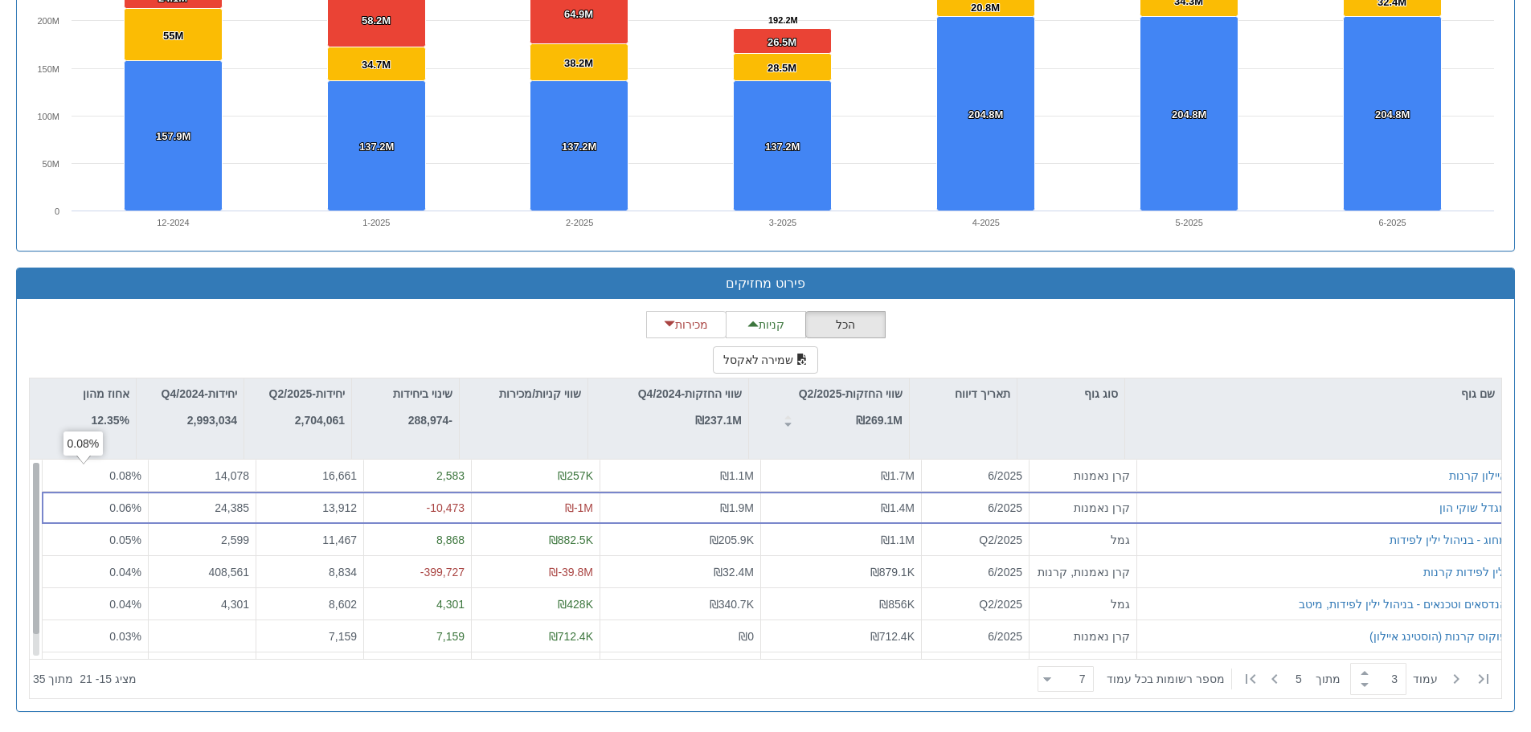
drag, startPoint x: 34, startPoint y: 503, endPoint x: 41, endPoint y: 476, distance: 27.5
click at [41, 476] on div "[PERSON_NAME] קרנות קרן נאמנות 6/2025 ₪1.7M ₪1.1M ₪257K 2,583 16,661 14,078 0.0…" at bounding box center [765, 559] width 1471 height 199
click at [1360, 675] on span at bounding box center [1364, 673] width 18 height 12
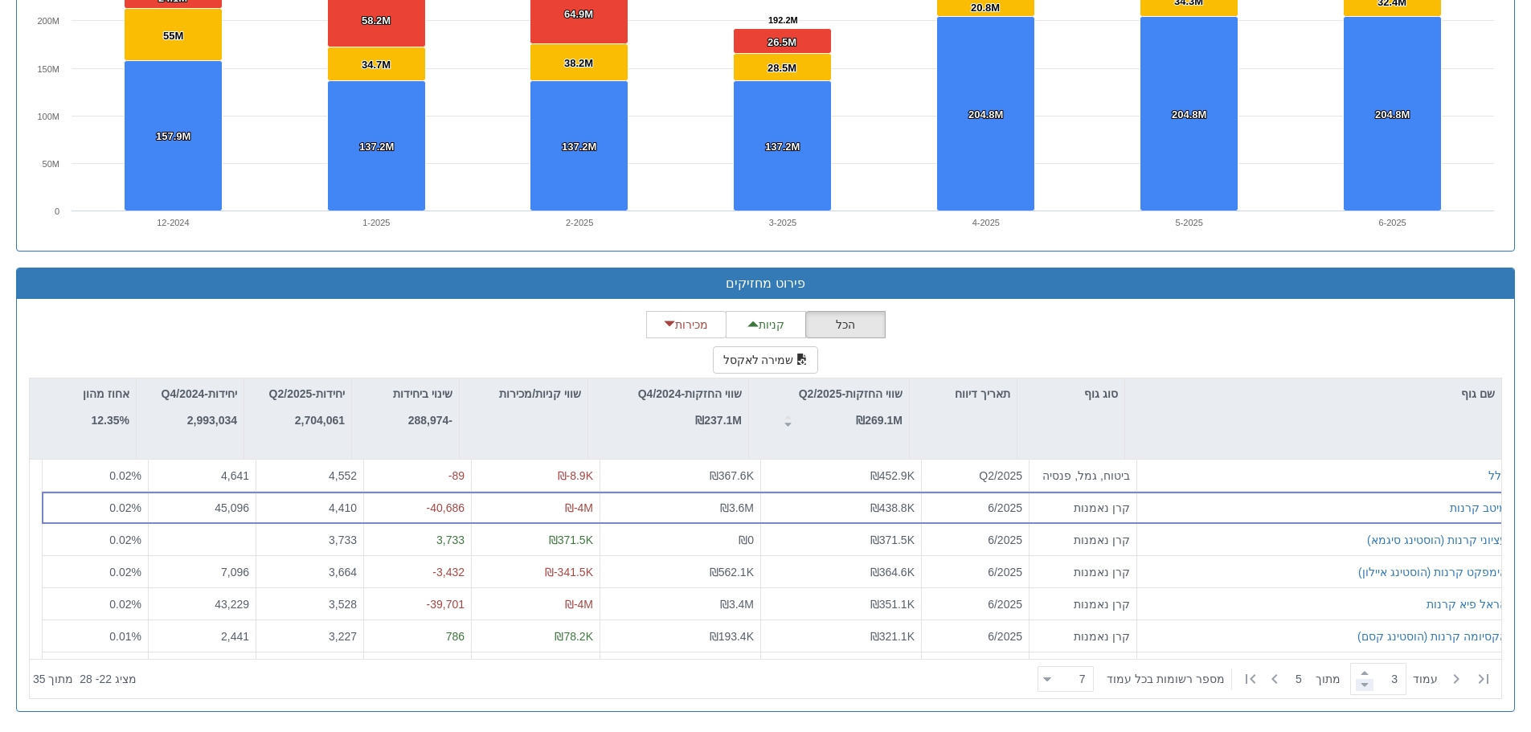
click at [1357, 683] on span at bounding box center [1364, 685] width 18 height 12
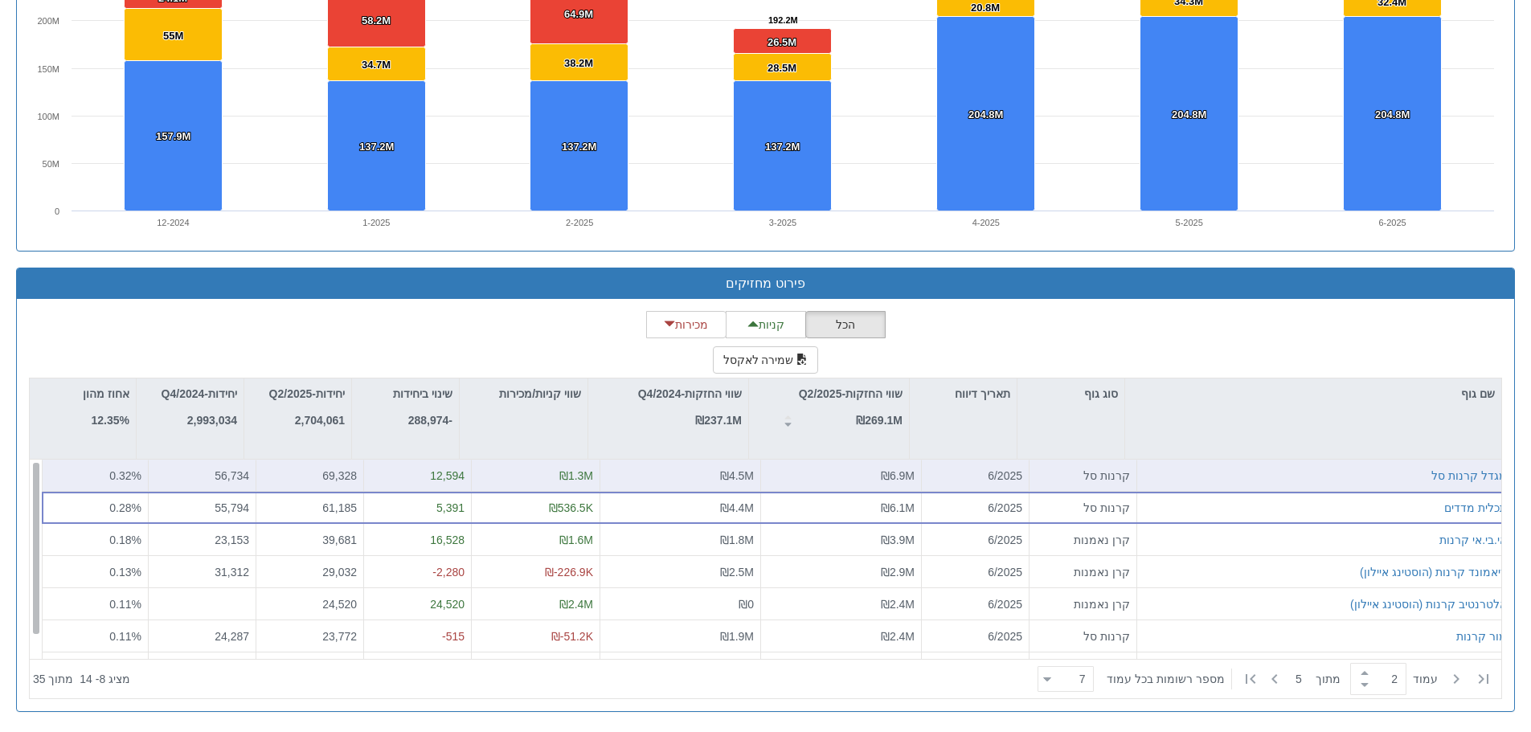
drag, startPoint x: 33, startPoint y: 517, endPoint x: 40, endPoint y: 484, distance: 33.7
click at [40, 484] on div "מגדל קרנות סל קרנות סל 6/2025 ₪6.9M ₪4.5M ₪1.3M 12,594 69,328 56,734 0.32 % תכל…" at bounding box center [765, 559] width 1471 height 199
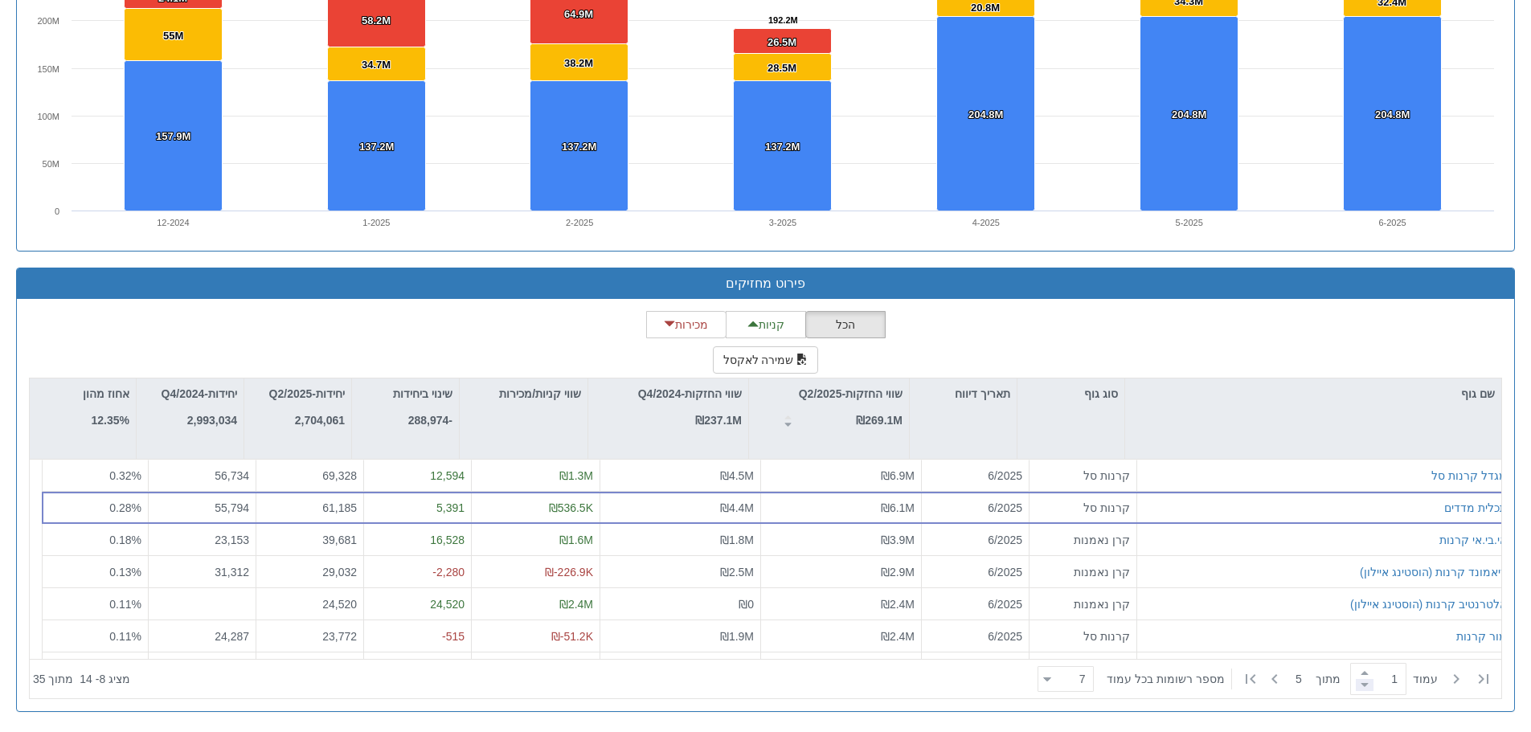
click at [1359, 687] on span at bounding box center [1364, 685] width 18 height 12
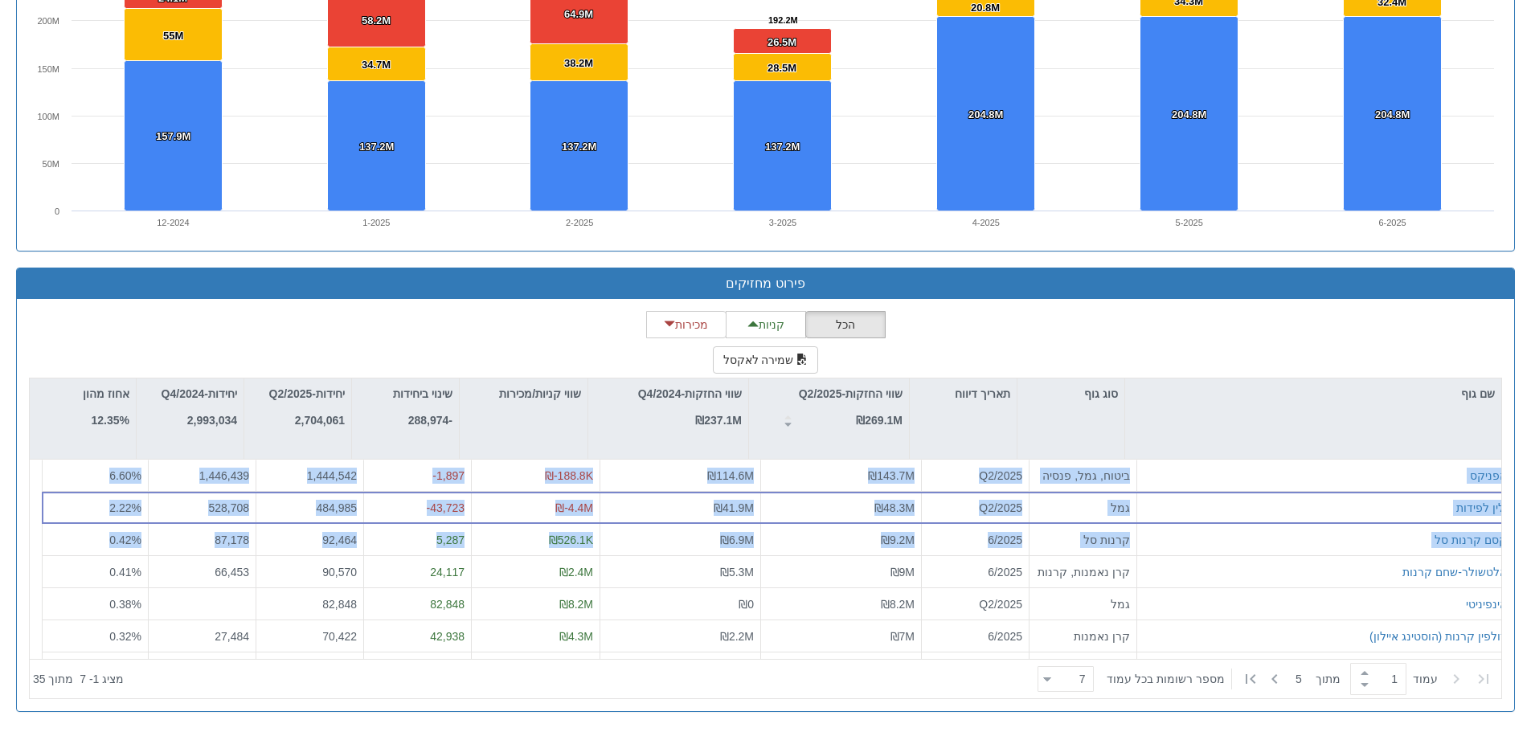
drag, startPoint x: 32, startPoint y: 524, endPoint x: 25, endPoint y: 583, distance: 59.9
click at [25, 583] on div "הכל קניות מכירות שמירה לאקסל שם גוף סוג גוף תאריך דיווח שווי החזקות-Q2/2025 ₪26…" at bounding box center [765, 505] width 1497 height 412
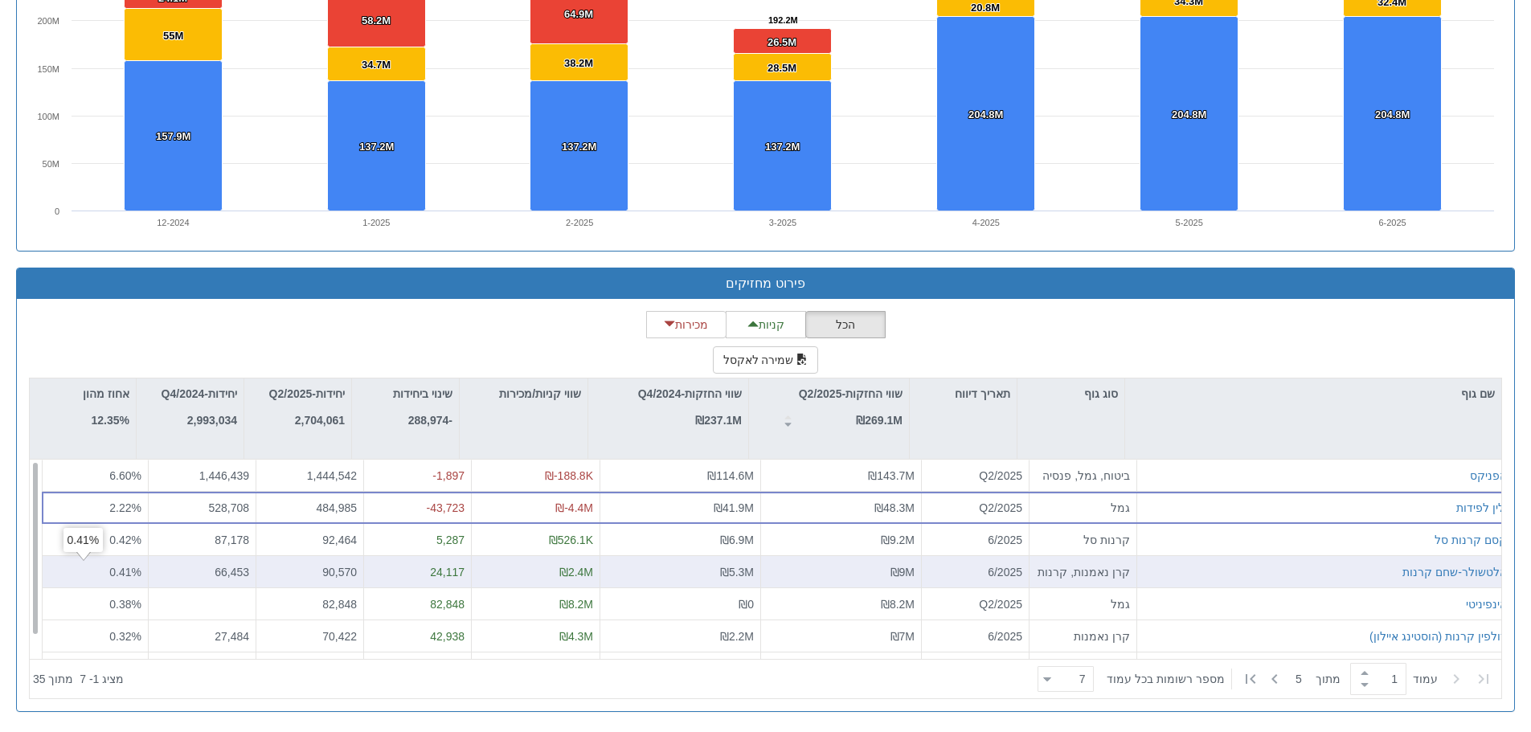
click at [65, 576] on div "0.41 %" at bounding box center [95, 572] width 92 height 16
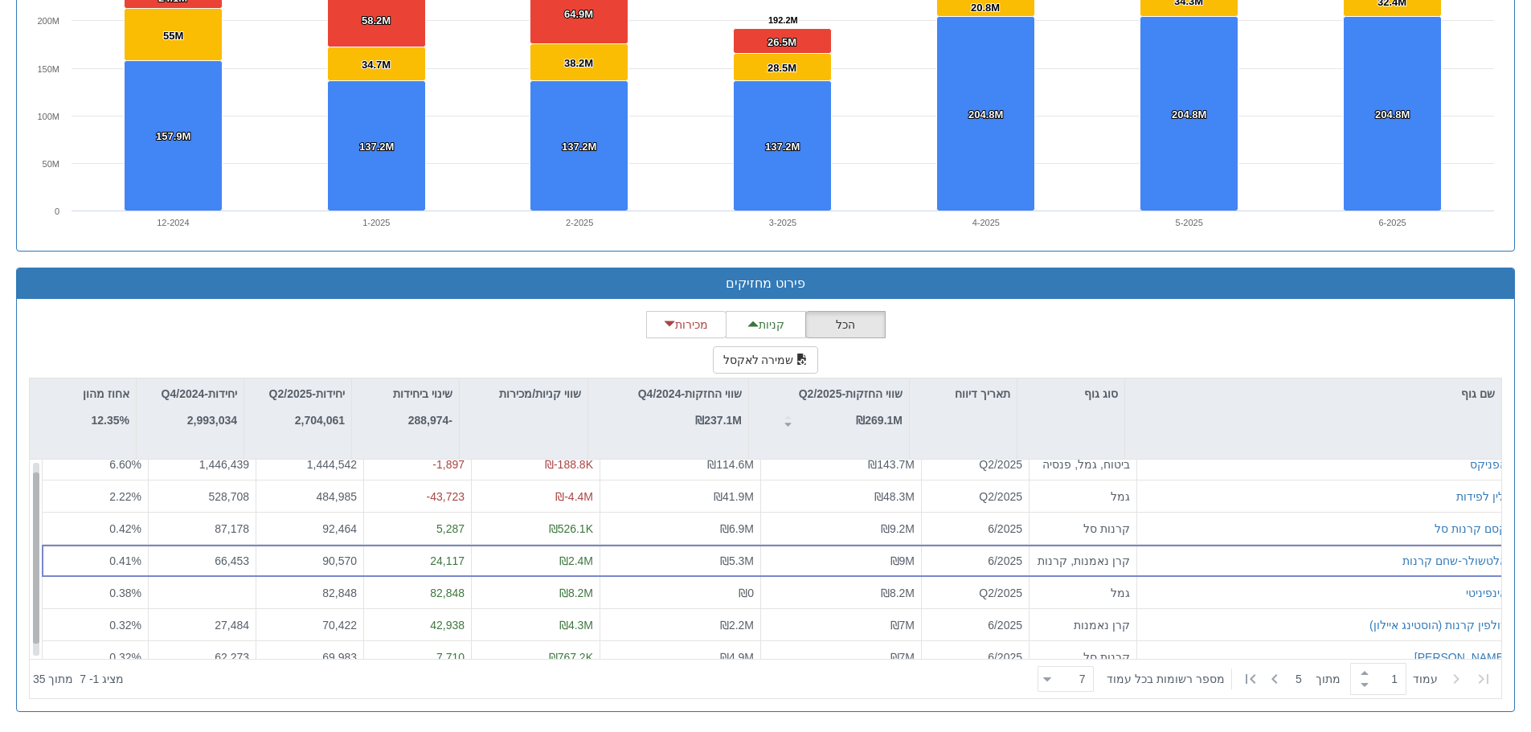
scroll to position [26, 0]
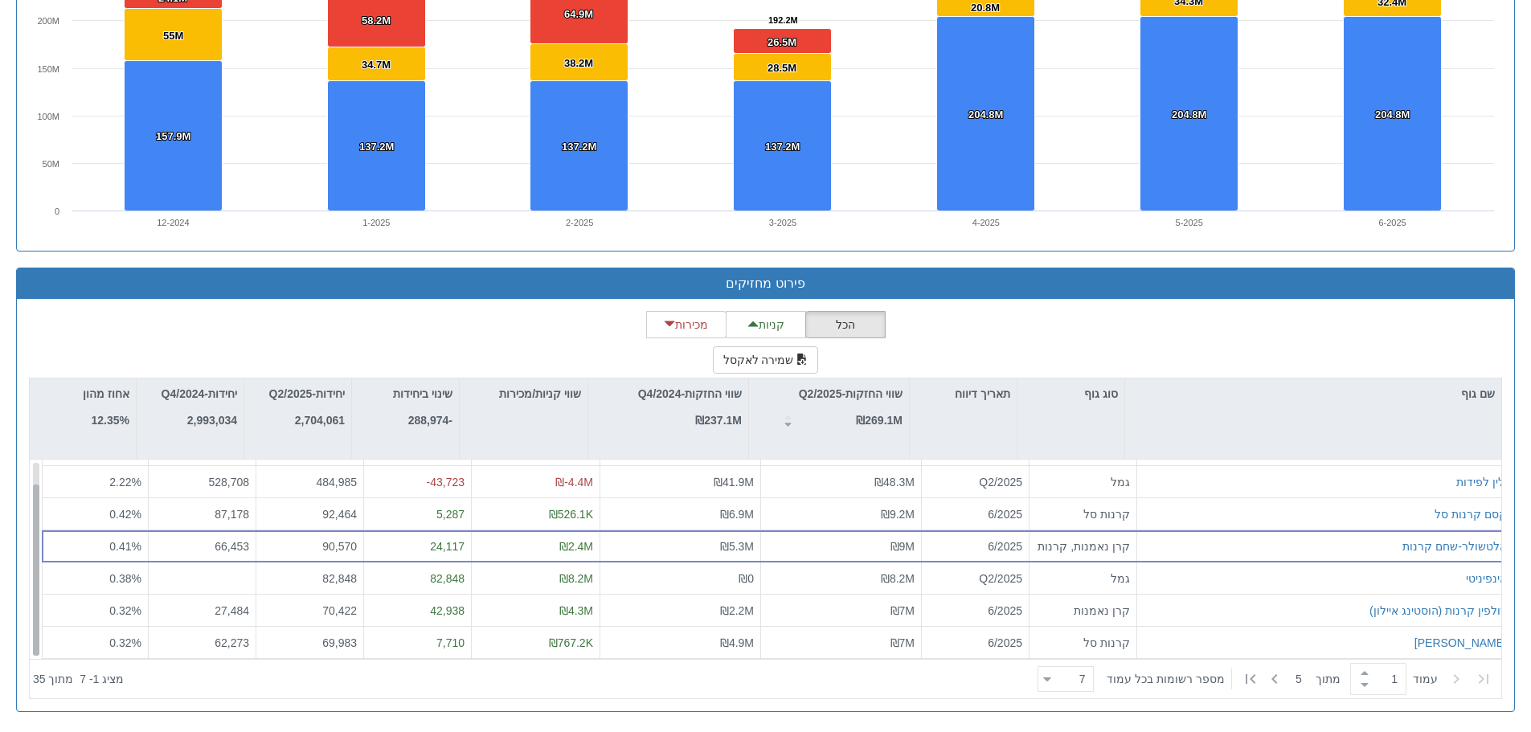
drag, startPoint x: 38, startPoint y: 529, endPoint x: 33, endPoint y: 558, distance: 30.1
click at [33, 558] on div at bounding box center [36, 569] width 6 height 171
click at [1358, 669] on span at bounding box center [1364, 673] width 18 height 12
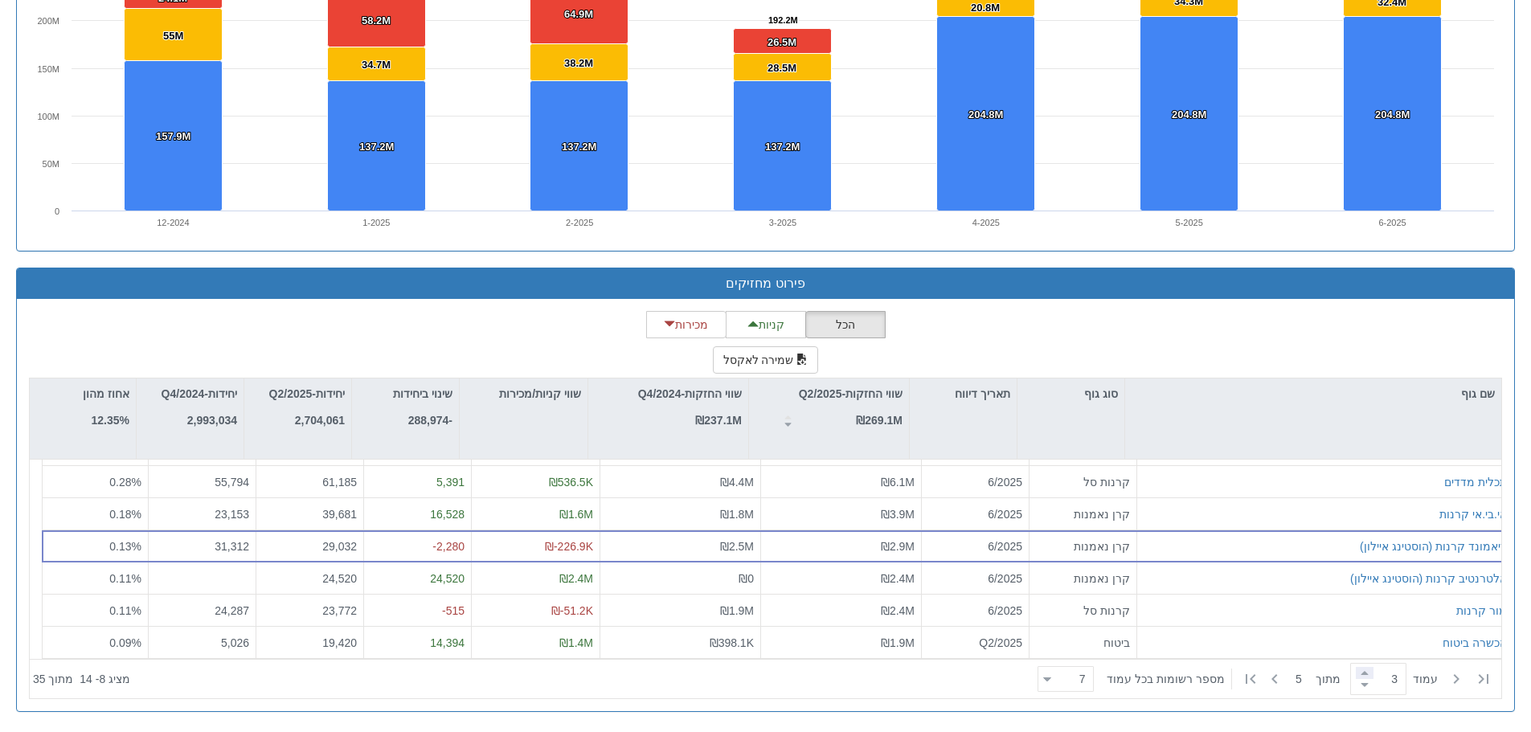
click at [1358, 669] on span at bounding box center [1364, 673] width 18 height 12
type input "4"
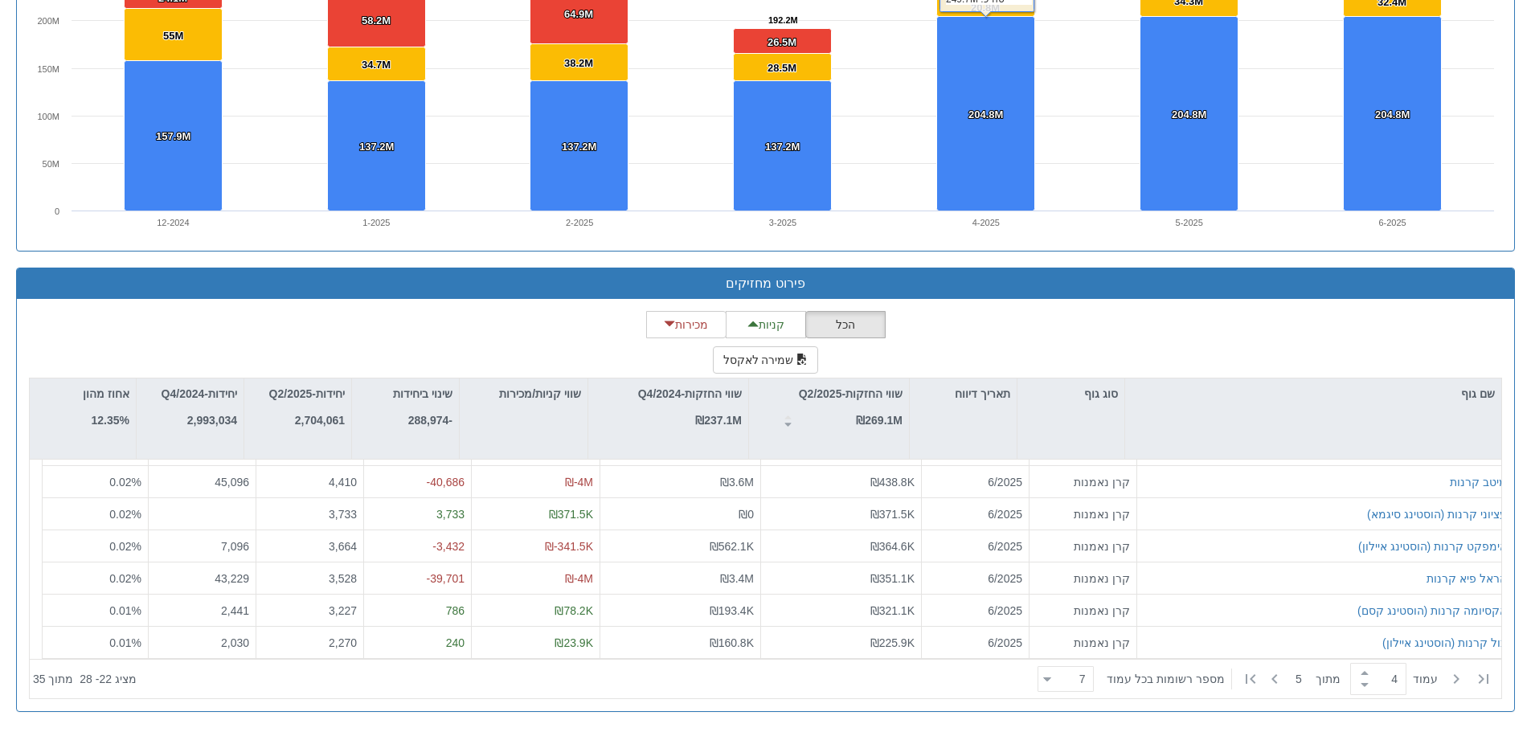
click at [1075, 31] on rect at bounding box center [765, 77] width 1473 height 321
